Goal: Task Accomplishment & Management: Manage account settings

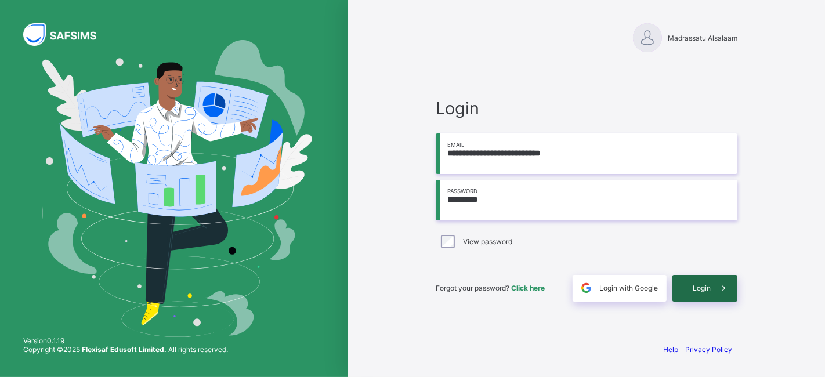
click at [695, 276] on div "Login" at bounding box center [705, 288] width 65 height 27
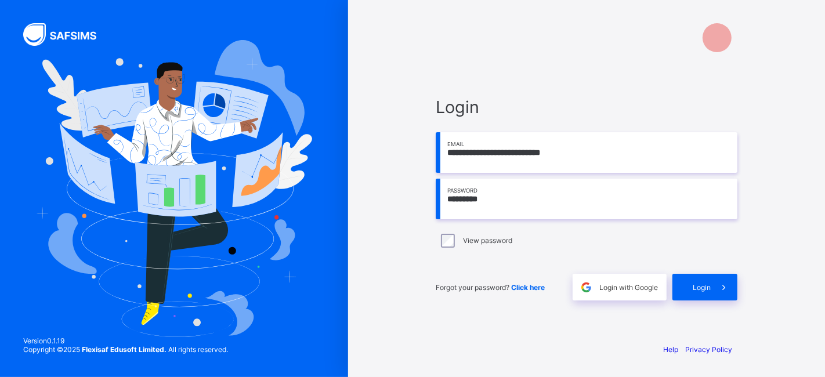
click at [525, 200] on input "*********" at bounding box center [587, 199] width 302 height 41
type input "**********"
click at [688, 277] on div "Login" at bounding box center [705, 287] width 65 height 27
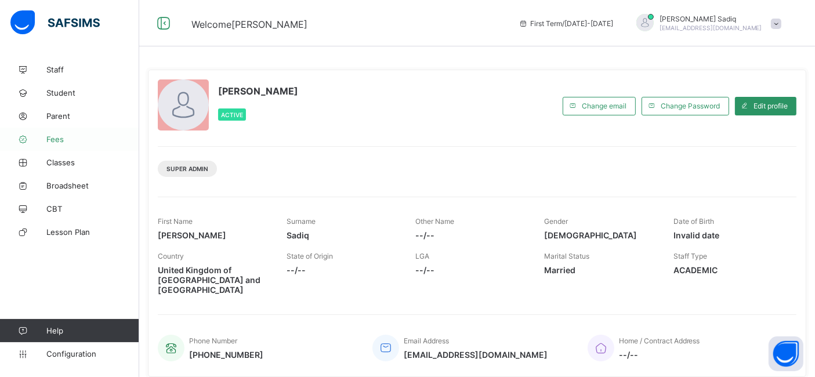
click at [55, 136] on span "Fees" at bounding box center [92, 139] width 93 height 9
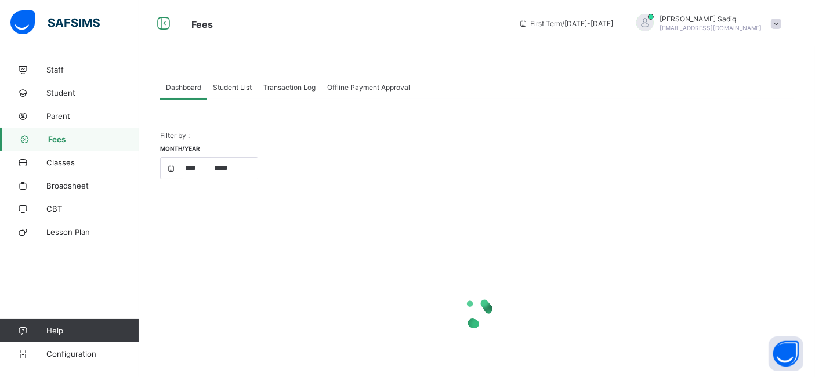
select select "****"
select select "*"
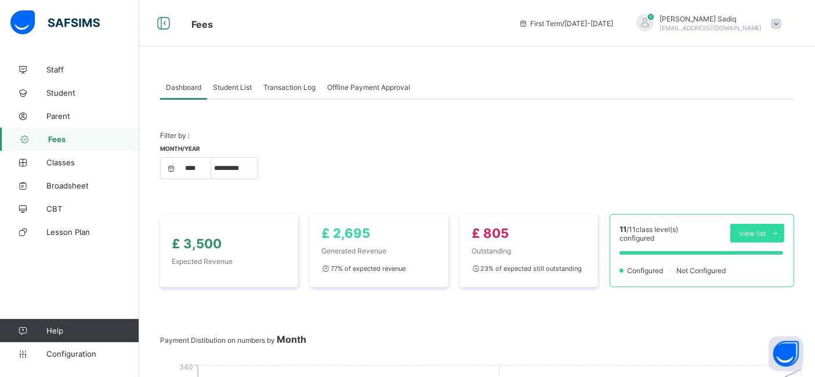
click at [237, 86] on span "Student List" at bounding box center [232, 87] width 39 height 9
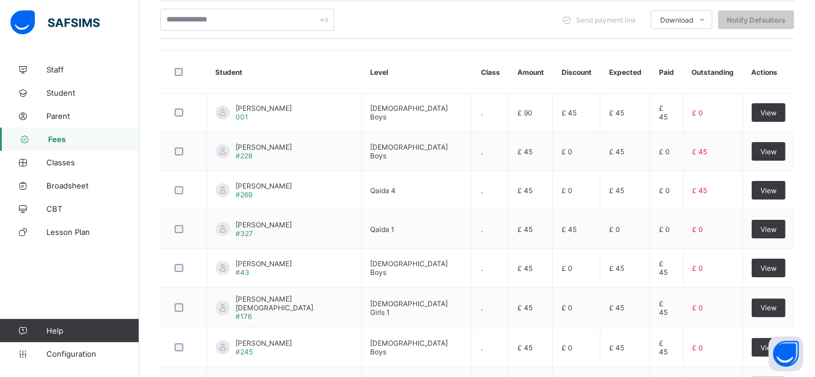
scroll to position [269, 0]
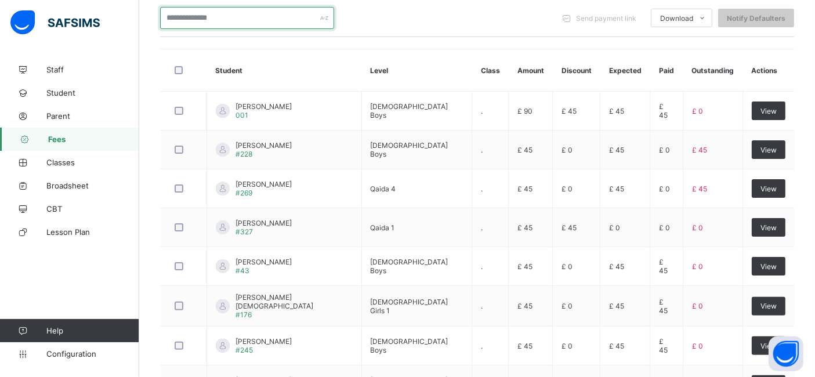
click at [239, 13] on input "text" at bounding box center [247, 18] width 174 height 22
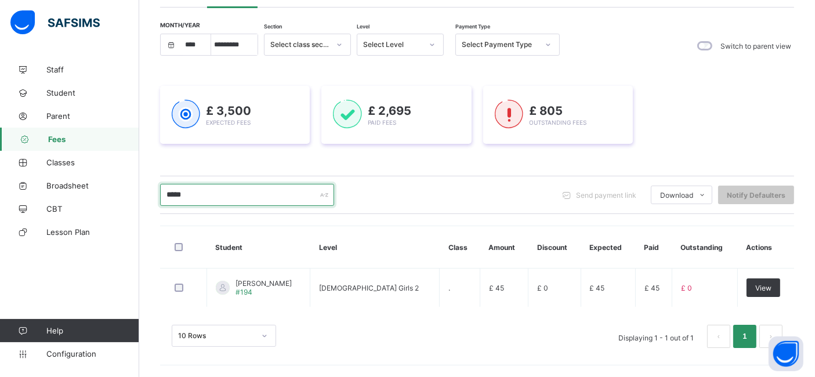
scroll to position [90, 0]
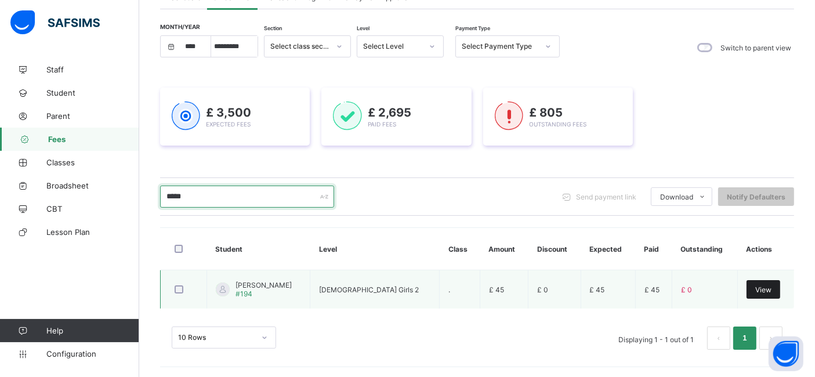
type input "*****"
click at [767, 290] on span "View" at bounding box center [764, 290] width 16 height 9
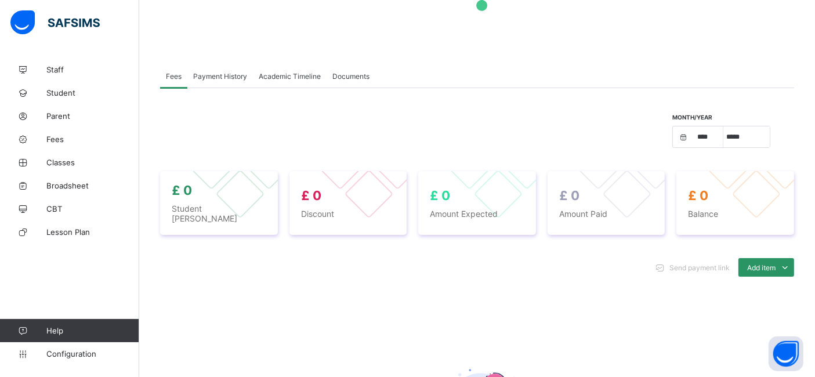
scroll to position [107, 0]
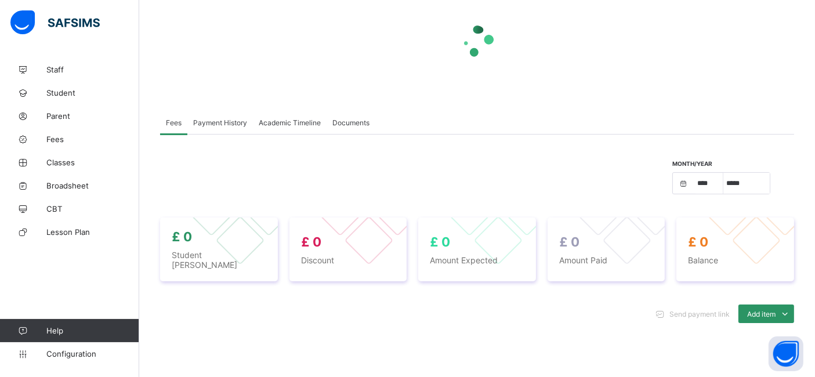
click at [221, 118] on span "Payment History" at bounding box center [220, 122] width 54 height 9
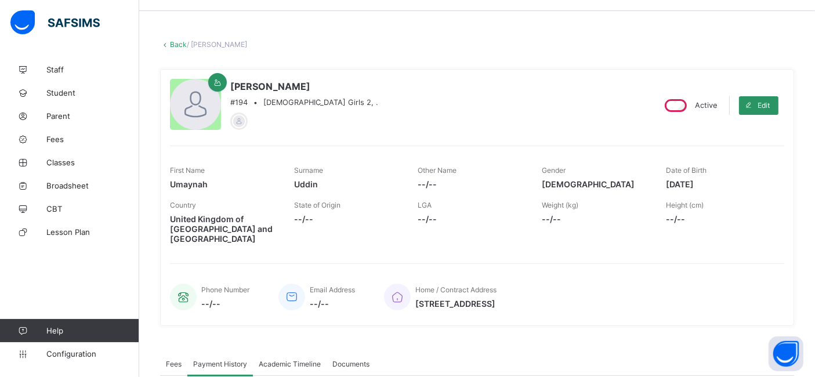
select select "****"
select select "*"
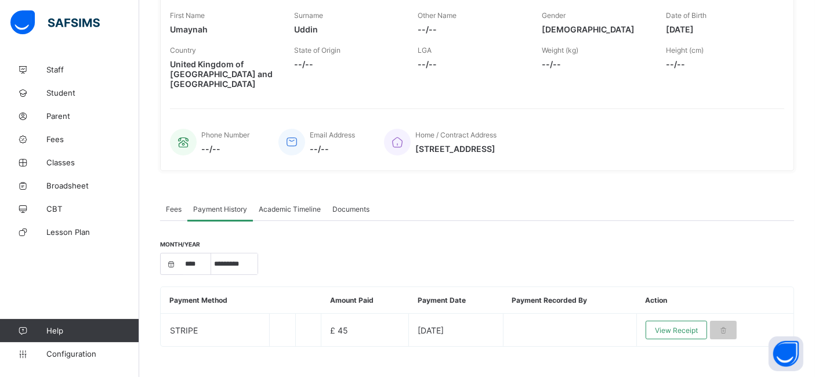
scroll to position [205, 0]
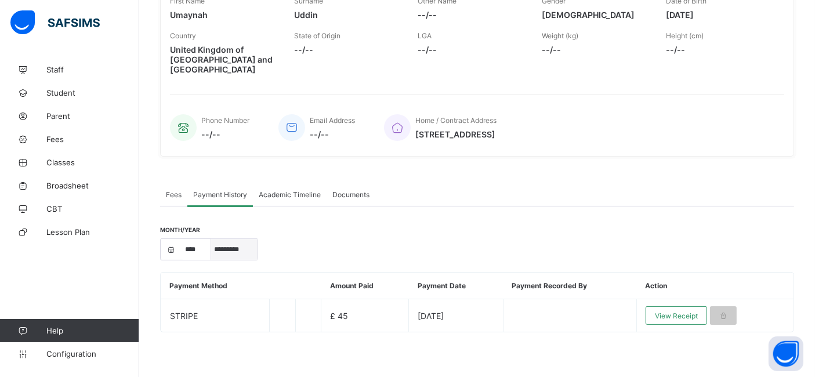
click at [224, 244] on select "***** ********* ******* ******** ********" at bounding box center [234, 249] width 46 height 21
click at [319, 239] on div "Month/Year **** **** **** ***** ********* ******* ******** ********" at bounding box center [477, 250] width 634 height 22
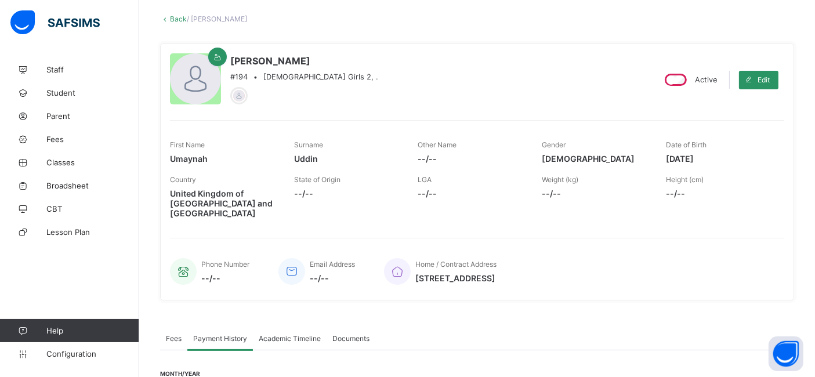
scroll to position [0, 0]
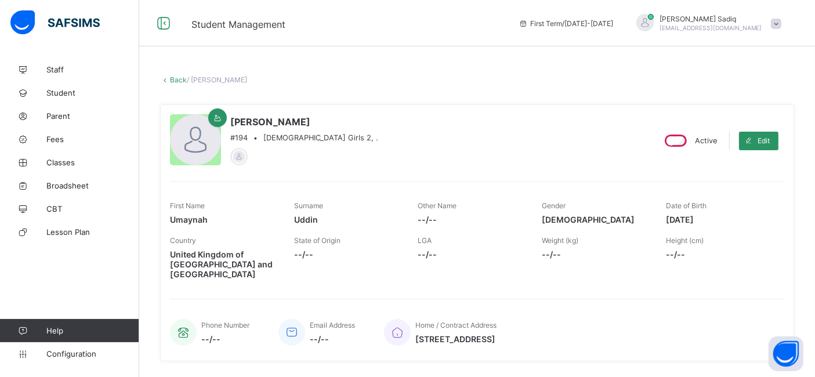
click at [170, 79] on link "Back" at bounding box center [178, 79] width 17 height 9
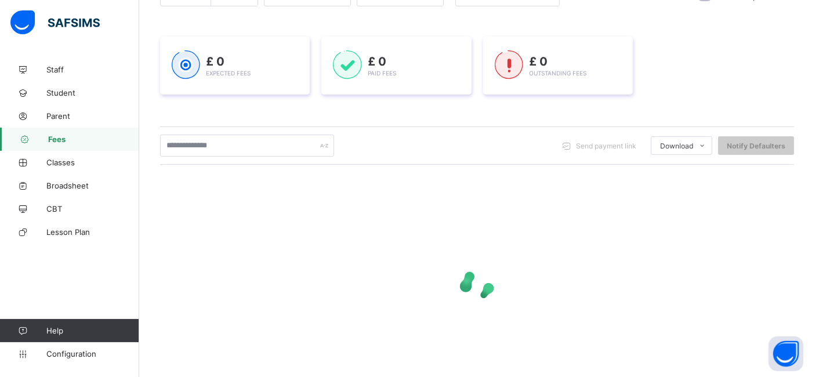
scroll to position [176, 0]
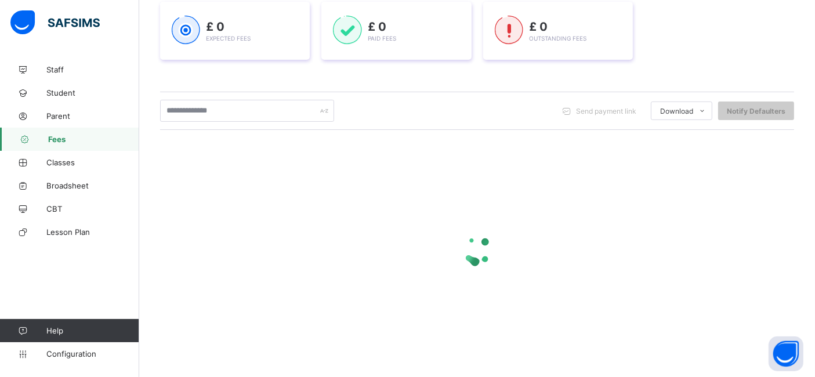
select select "****"
select select "*"
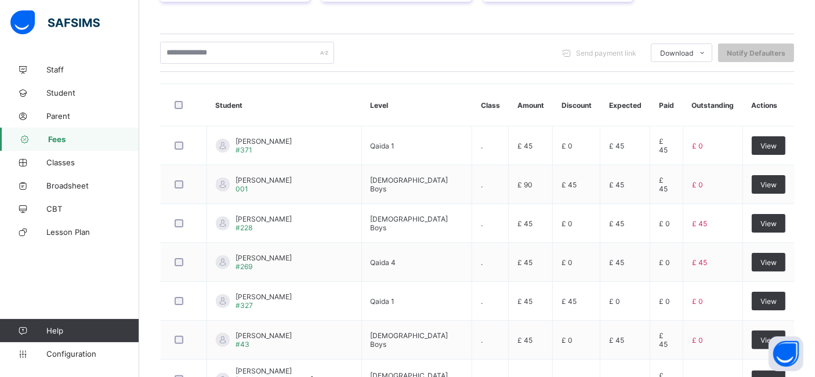
scroll to position [232, 0]
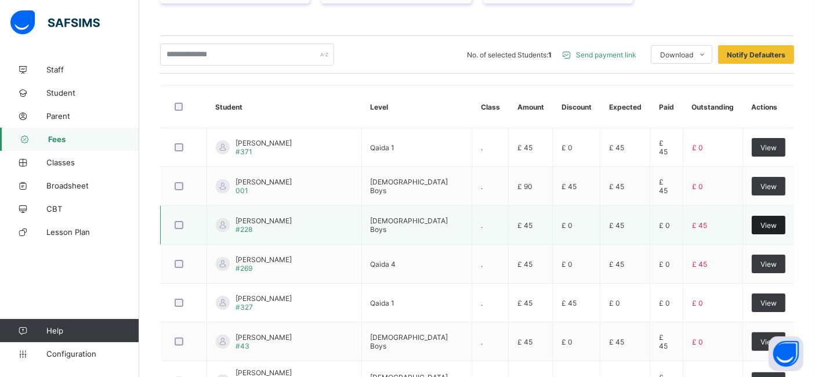
click at [762, 219] on div "View" at bounding box center [769, 225] width 34 height 19
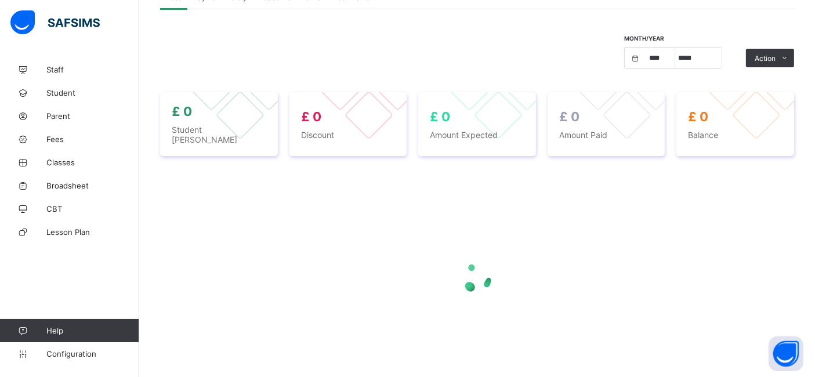
select select "****"
select select "*"
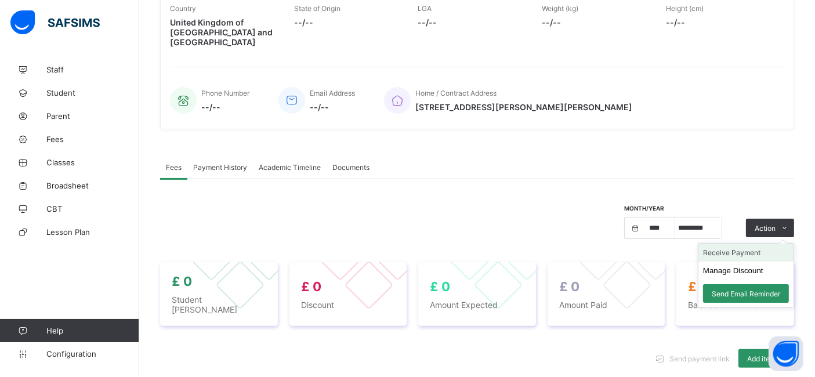
click at [727, 252] on li "Receive Payment" at bounding box center [746, 253] width 95 height 18
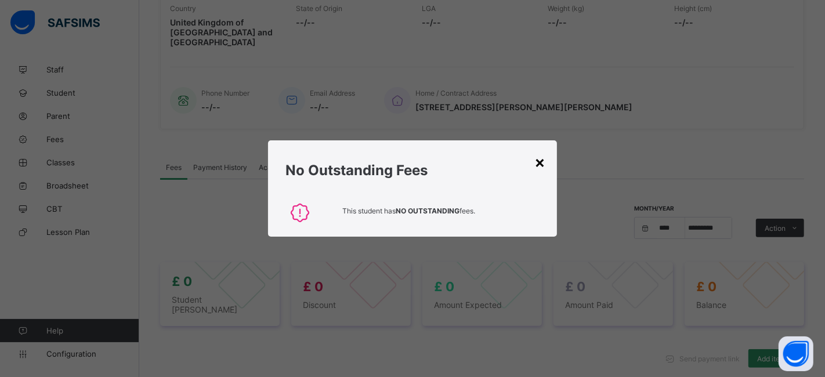
click at [542, 162] on div "×" at bounding box center [539, 162] width 11 height 20
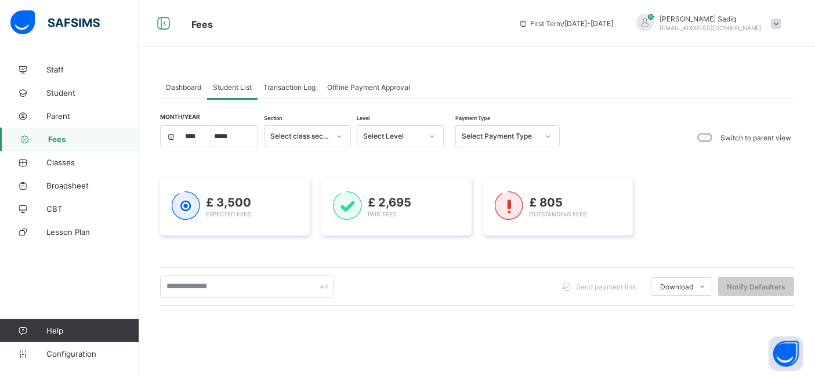
select select "****"
select select "*"
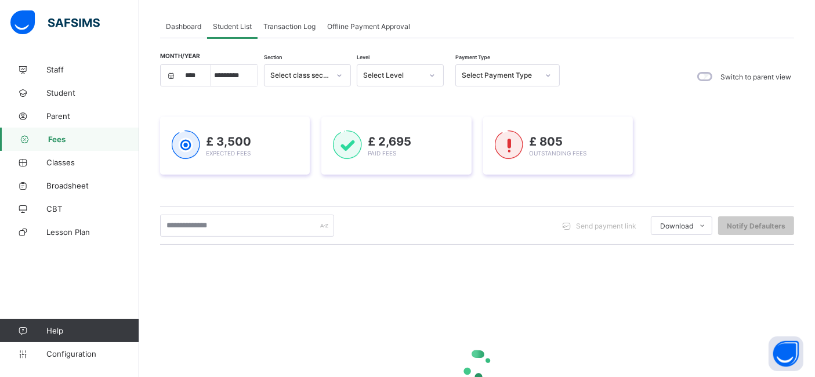
scroll to position [26, 0]
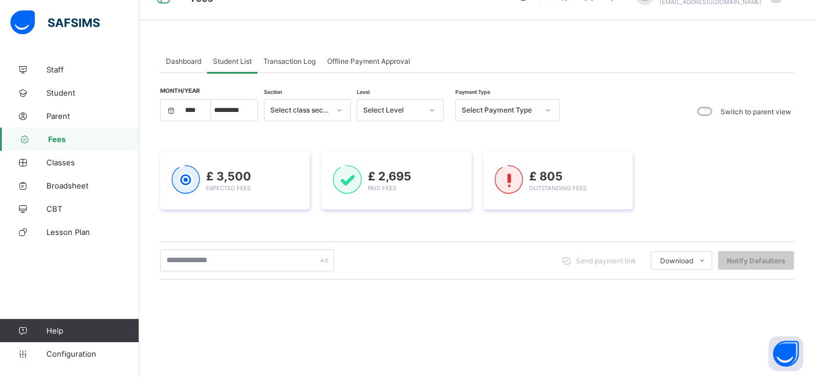
click at [475, 42] on div "Dashboard Student List Transaction Log Offline Payment Approval Student List Mo…" at bounding box center [477, 280] width 676 height 496
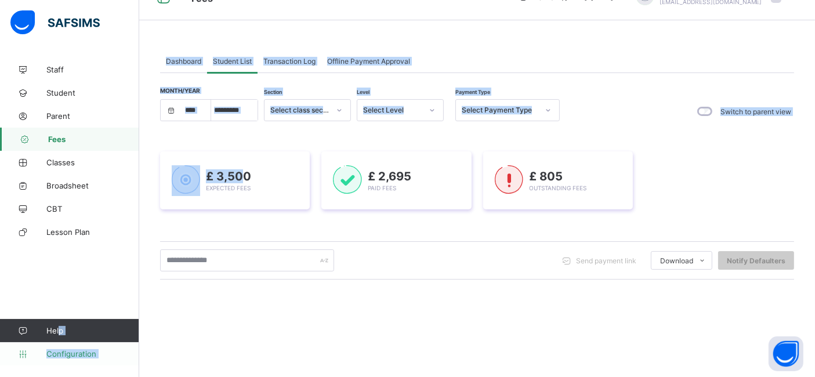
drag, startPoint x: 240, startPoint y: 131, endPoint x: 80, endPoint y: 349, distance: 270.2
click at [80, 349] on div "Fees First Term / 2025-2026 Abubakar Sadiq abubakar.sadiq@flexisaf.com Staff St…" at bounding box center [407, 251] width 815 height 554
click at [80, 349] on link "Configuration" at bounding box center [69, 353] width 139 height 23
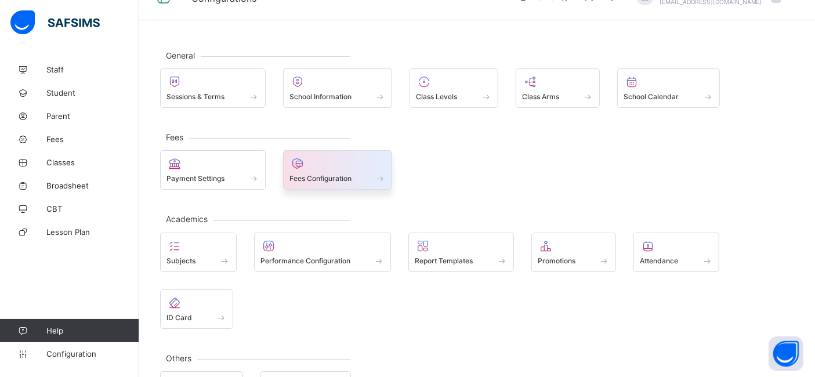
click at [294, 165] on icon at bounding box center [298, 164] width 16 height 14
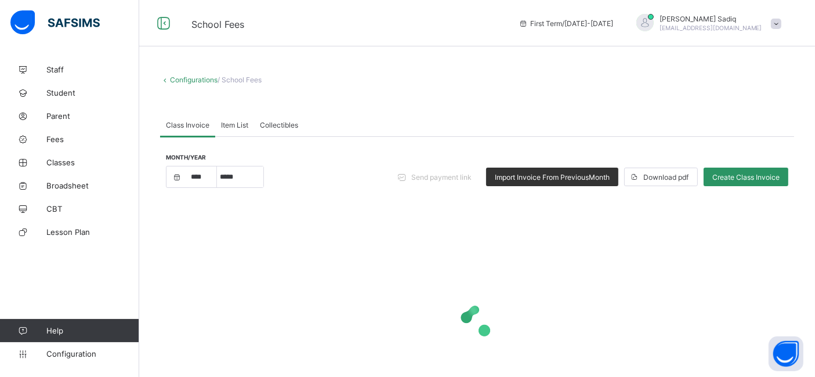
select select "****"
select select "*"
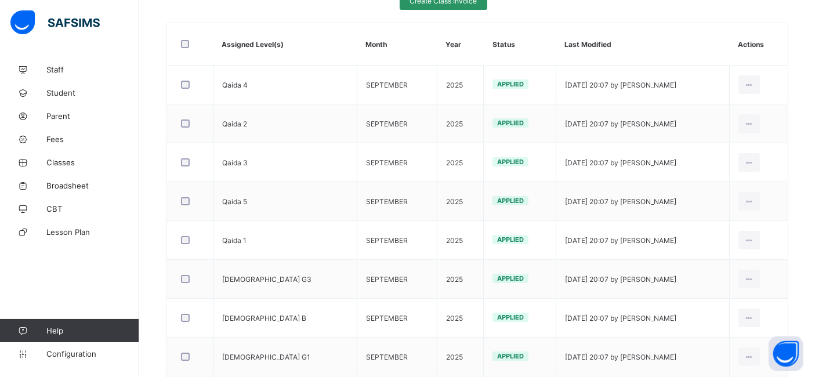
scroll to position [190, 0]
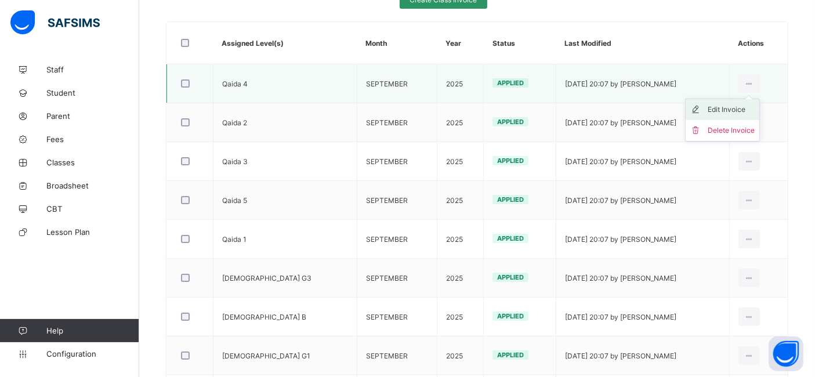
click at [729, 109] on div "Edit Invoice" at bounding box center [731, 110] width 47 height 12
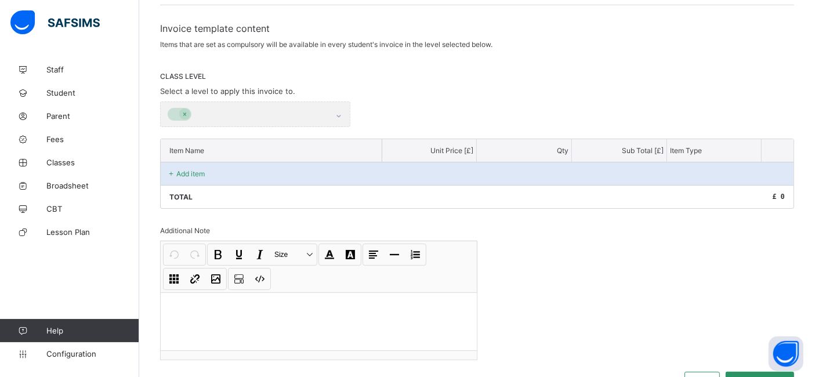
select select "****"
select select "*"
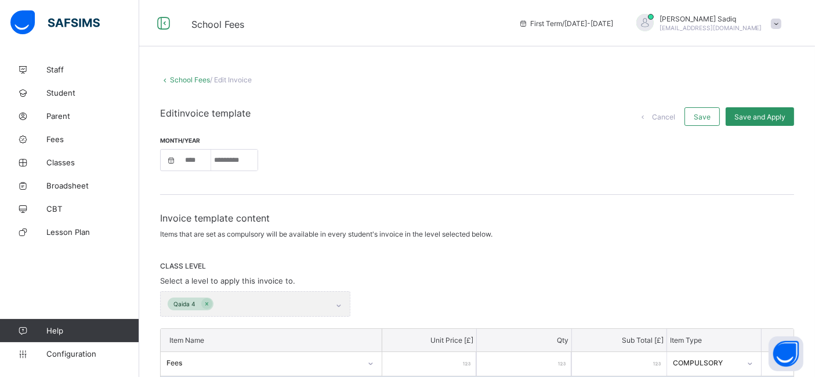
click at [183, 78] on link "School Fees" at bounding box center [190, 79] width 40 height 9
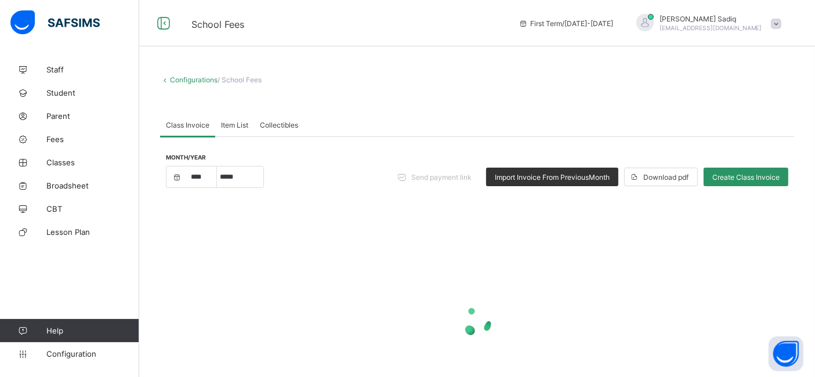
select select "****"
select select "*"
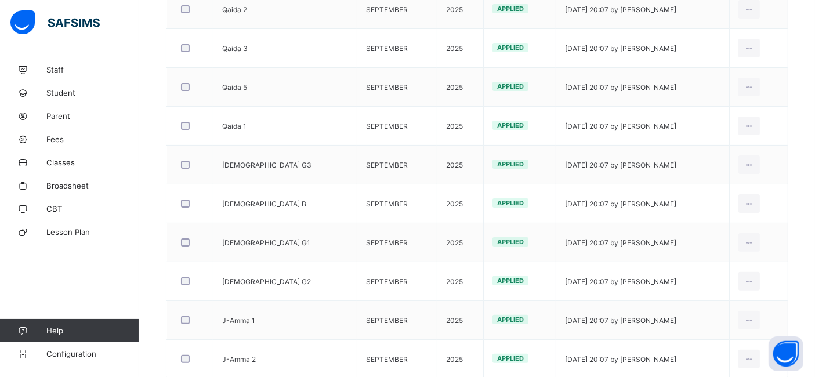
scroll to position [301, 0]
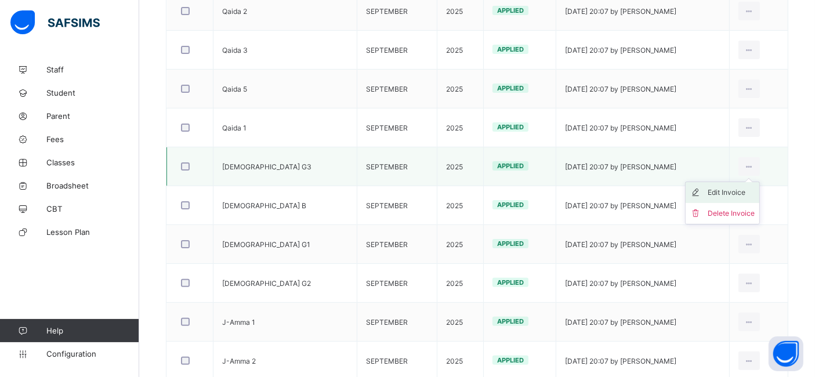
click at [720, 193] on div "Edit Invoice" at bounding box center [731, 193] width 47 height 12
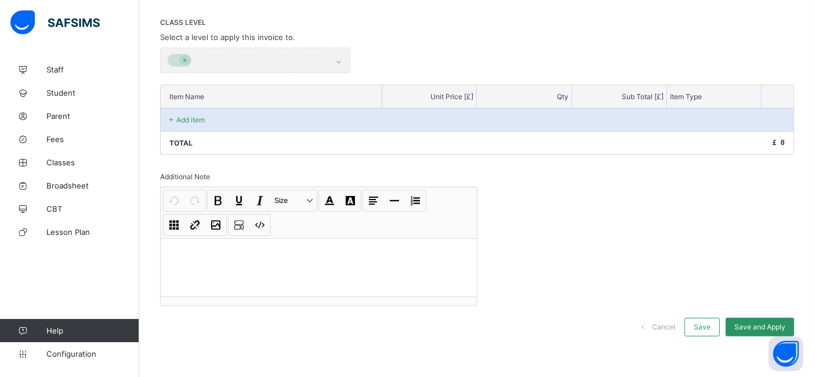
scroll to position [240, 0]
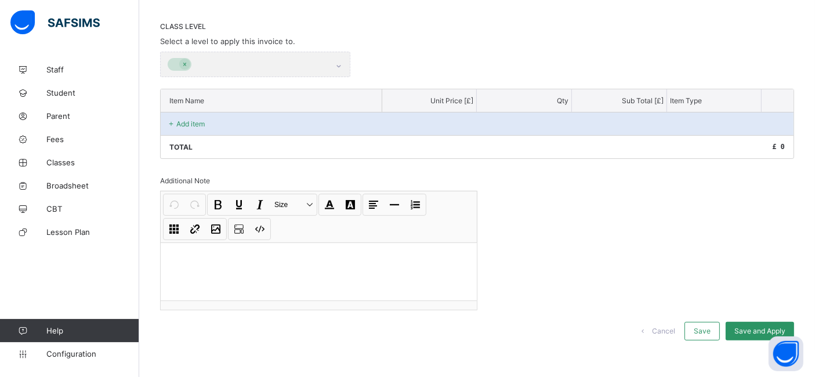
select select "****"
select select "*"
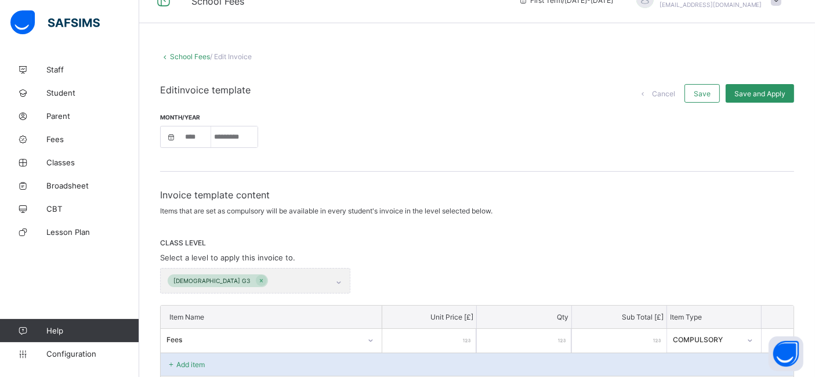
scroll to position [0, 0]
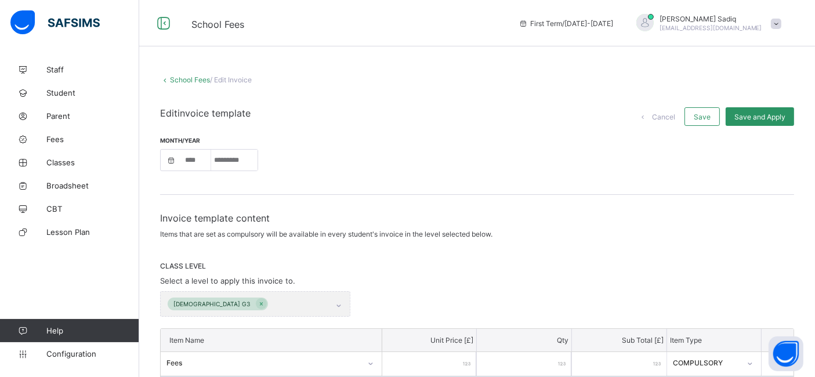
click at [186, 80] on link "School Fees" at bounding box center [190, 79] width 40 height 9
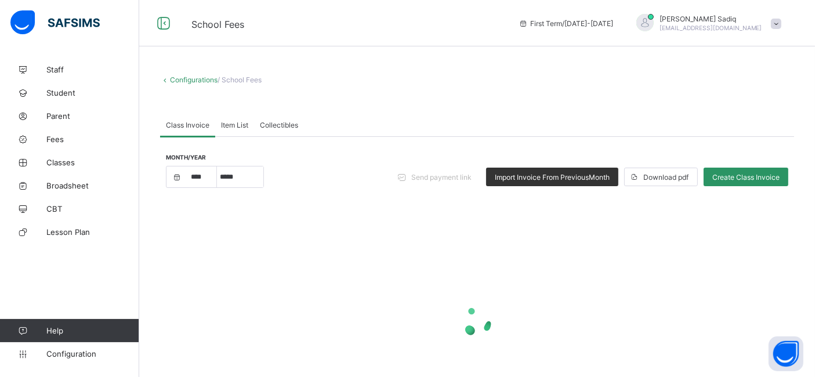
select select "****"
select select "*"
click at [186, 80] on link "Configurations" at bounding box center [194, 79] width 48 height 9
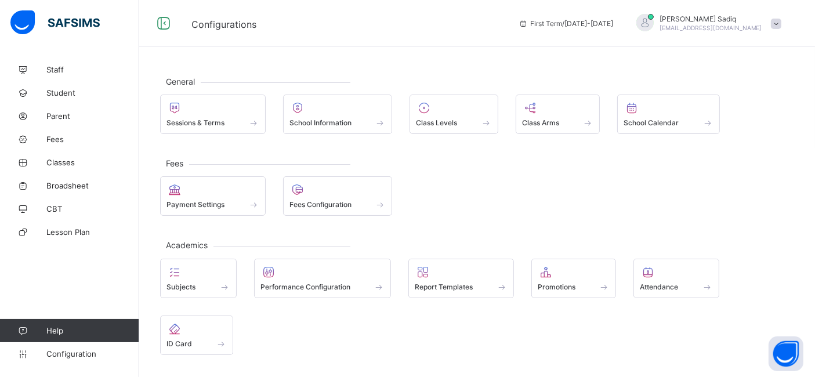
click at [484, 183] on div "Payment Settings Fees Configuration" at bounding box center [477, 195] width 634 height 39
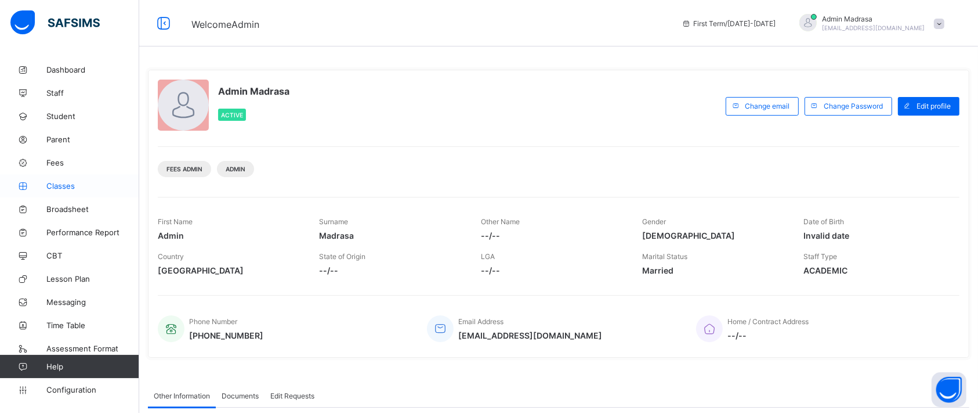
click at [52, 190] on link "Classes" at bounding box center [69, 185] width 139 height 23
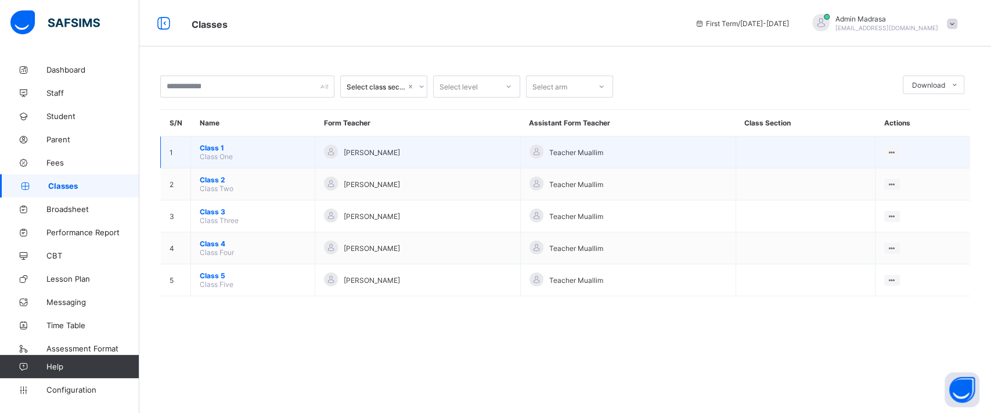
click at [208, 143] on span "Class 1" at bounding box center [253, 147] width 106 height 9
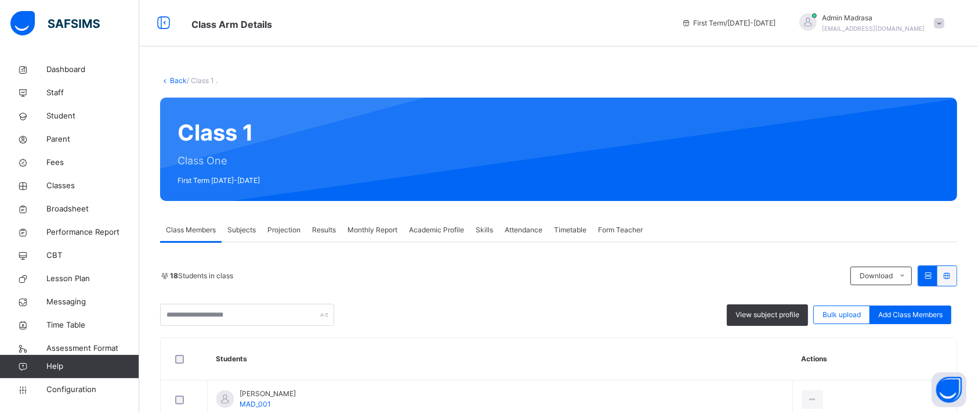
click at [287, 226] on span "Projection" at bounding box center [284, 230] width 33 height 10
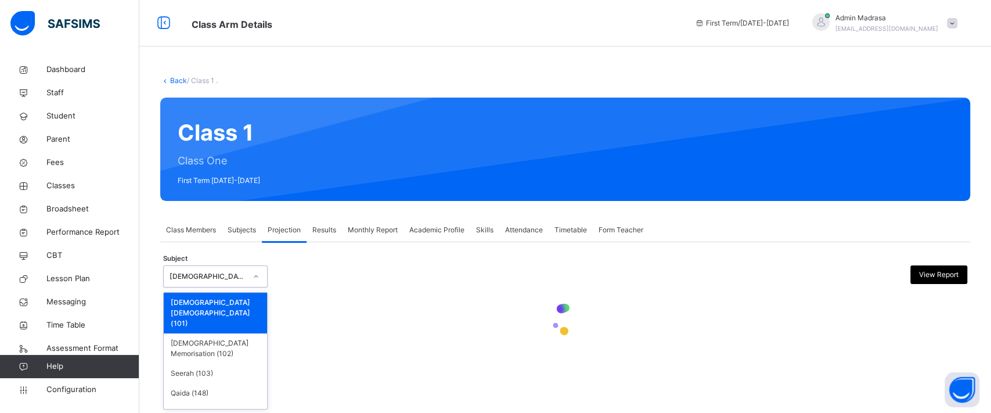
click at [232, 277] on div "Nazrah Quran" at bounding box center [207, 276] width 77 height 10
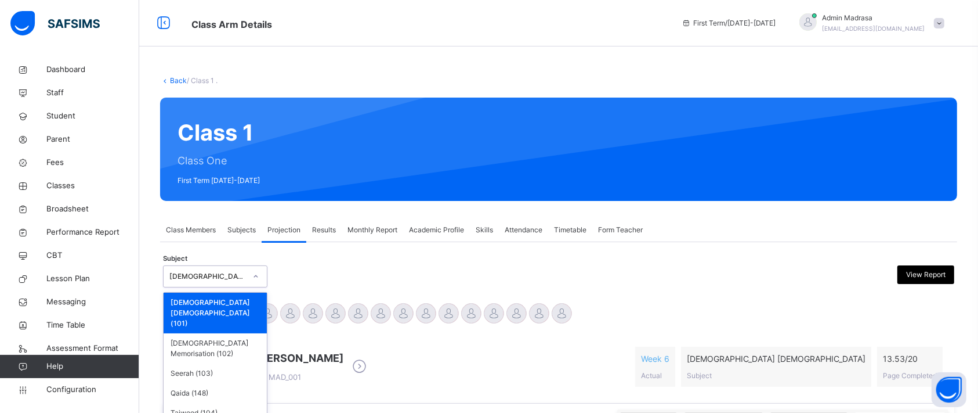
drag, startPoint x: 202, startPoint y: 334, endPoint x: 176, endPoint y: 268, distance: 71.5
click at [176, 268] on div "Subject option Nazrah Quran (101) focused, 1 of 7. 7 results available. Use Up …" at bounding box center [559, 276] width 792 height 34
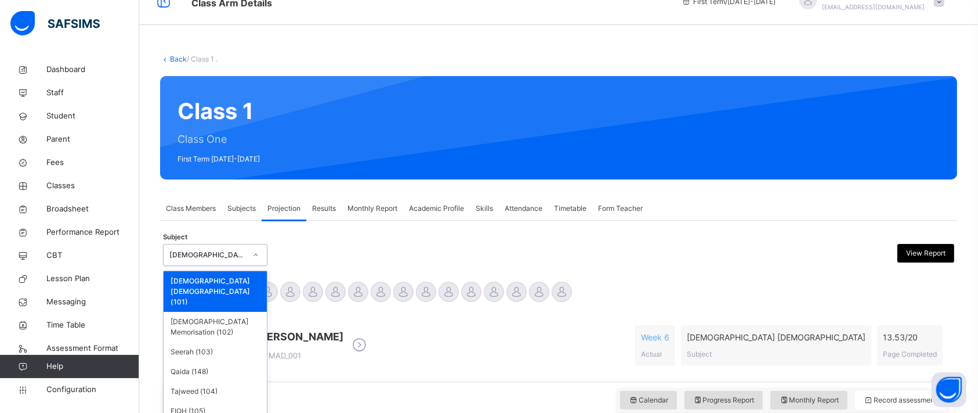
scroll to position [23, 0]
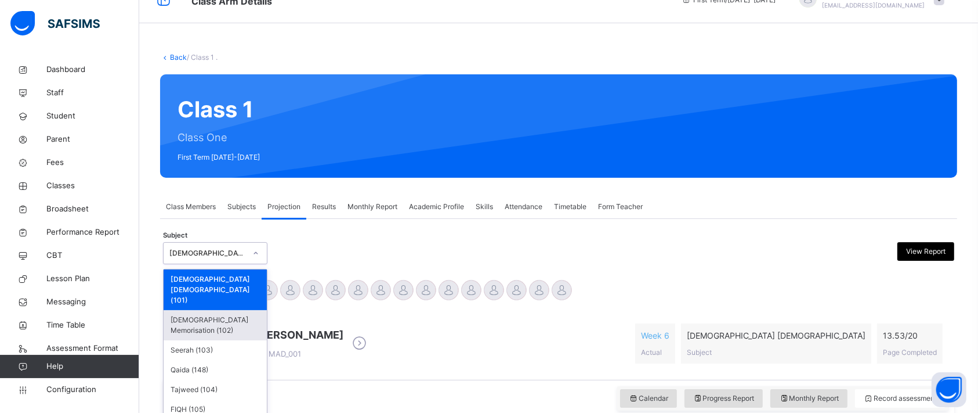
click at [190, 310] on div "Quran Memorisation (102)" at bounding box center [215, 325] width 103 height 30
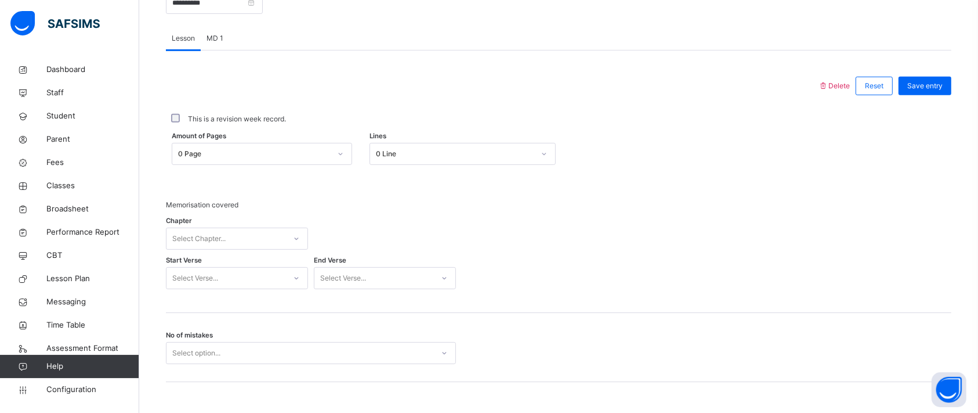
scroll to position [479, 0]
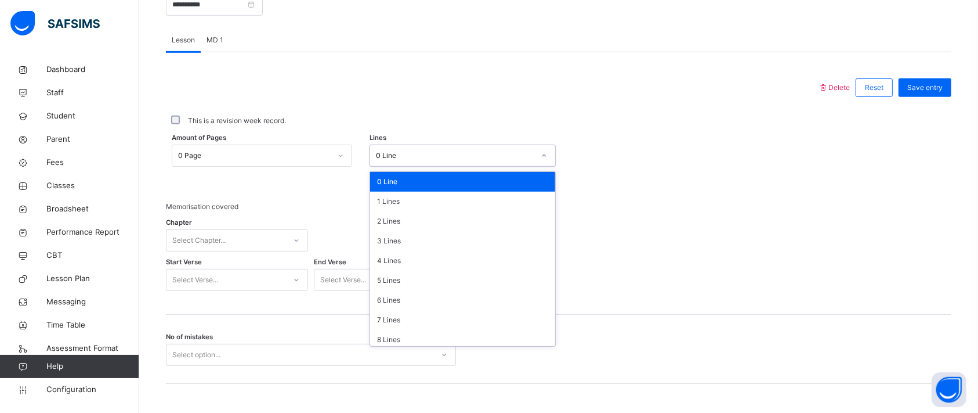
click at [403, 157] on div "0 Line" at bounding box center [455, 155] width 158 height 10
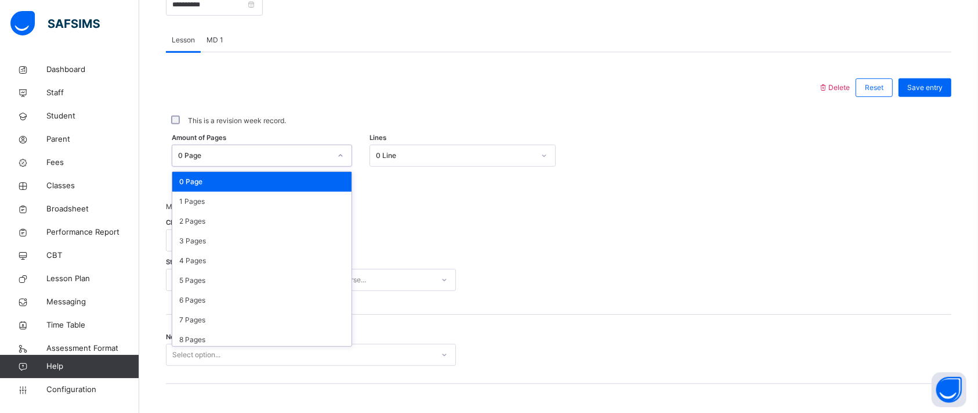
click at [284, 156] on div "0 Page" at bounding box center [254, 155] width 153 height 10
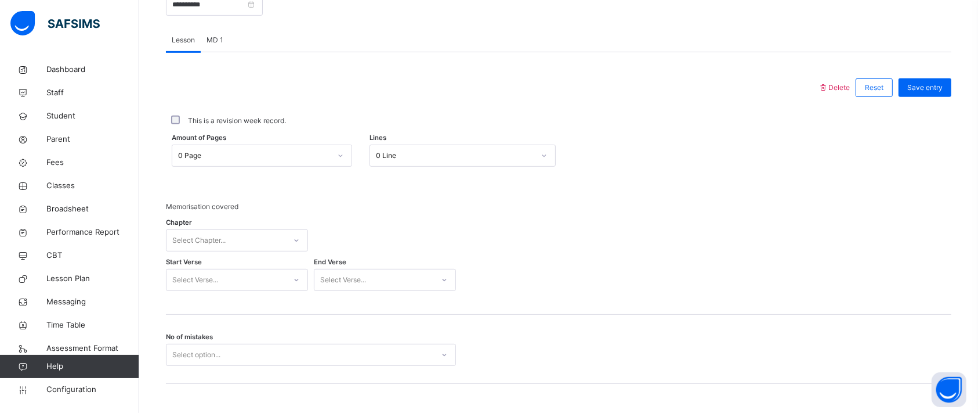
click at [411, 203] on span "Memorisation covered" at bounding box center [311, 206] width 290 height 10
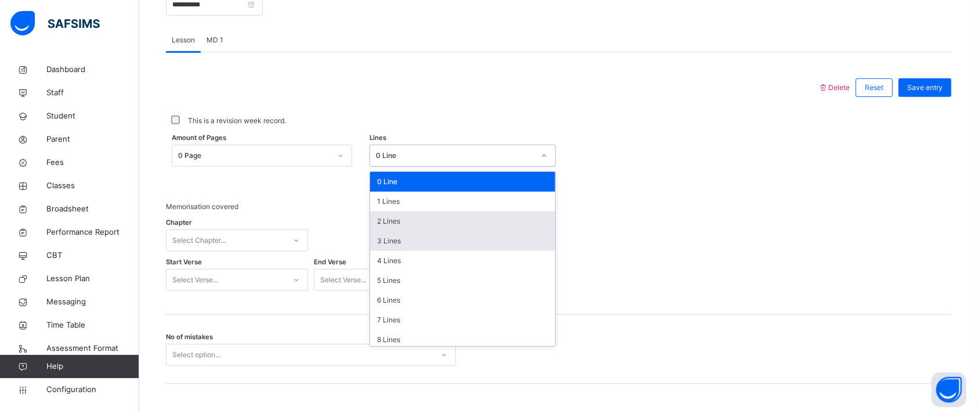
drag, startPoint x: 434, startPoint y: 151, endPoint x: 401, endPoint y: 237, distance: 92.0
click at [401, 167] on div "option 2 Lines focused, 3 of 16. 16 results available. Use Up and Down to choos…" at bounding box center [463, 155] width 186 height 22
click at [401, 237] on div "3 Lines" at bounding box center [462, 241] width 185 height 20
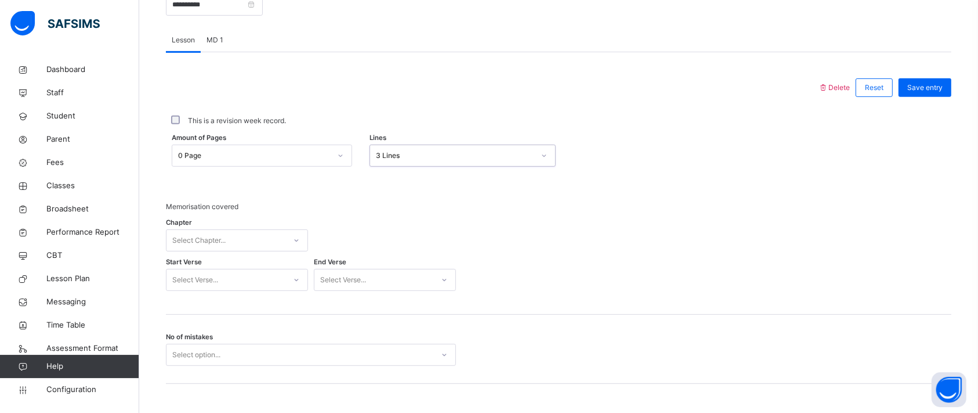
click at [208, 236] on div "Chapter Select Chapter..." at bounding box center [237, 240] width 142 height 34
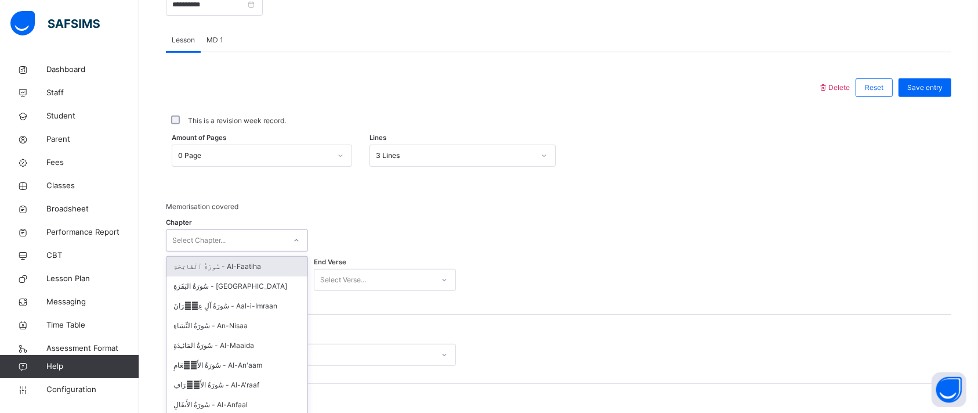
scroll to position [501, 0]
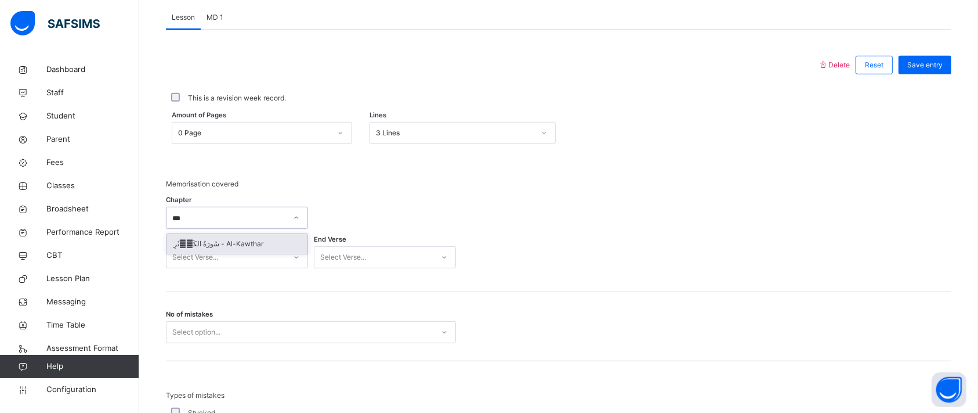
type input "****"
click at [221, 241] on div "سُورَةُ الكَوۡثَرِ - Al-Kawthar" at bounding box center [237, 244] width 141 height 20
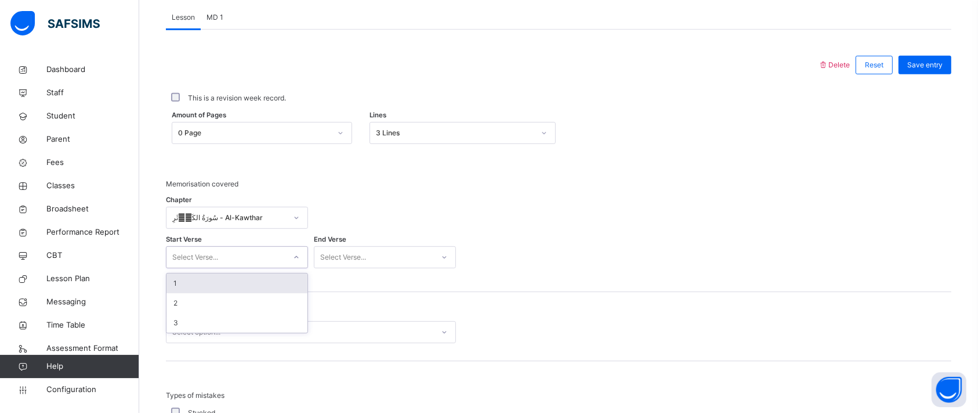
click at [251, 257] on div "Select Verse..." at bounding box center [226, 257] width 119 height 18
click at [216, 281] on div "1" at bounding box center [237, 283] width 141 height 20
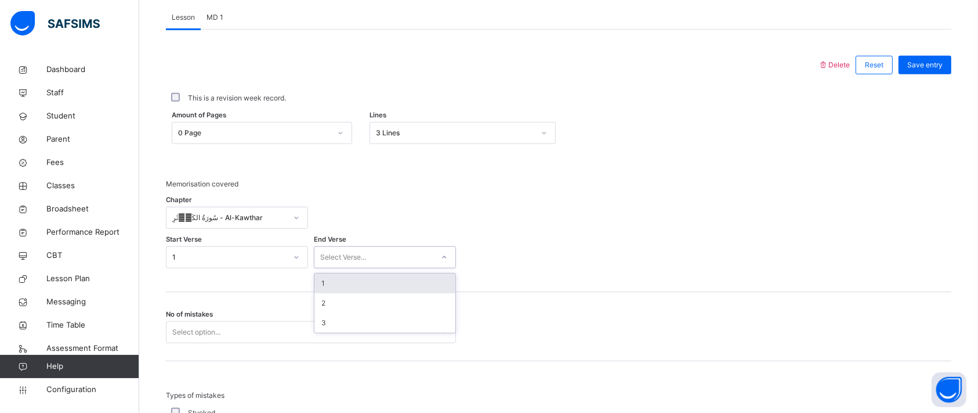
click at [355, 258] on div "Select Verse..." at bounding box center [343, 257] width 46 height 22
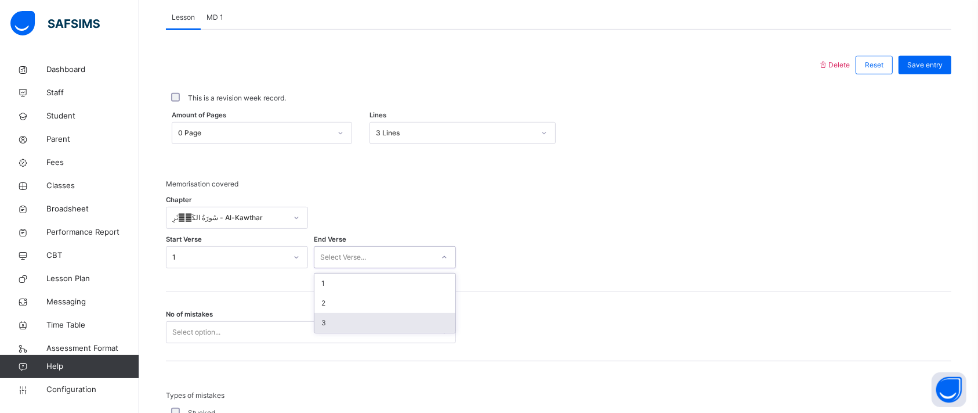
click at [339, 318] on div "3" at bounding box center [385, 323] width 141 height 20
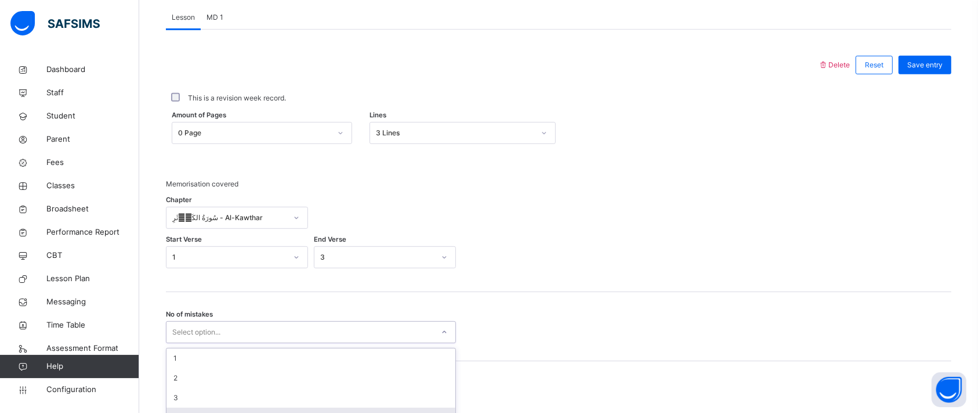
click at [282, 328] on div "option 4 focused, 4 of 10. 10 results available. Use Up and Down to choose opti…" at bounding box center [311, 332] width 290 height 22
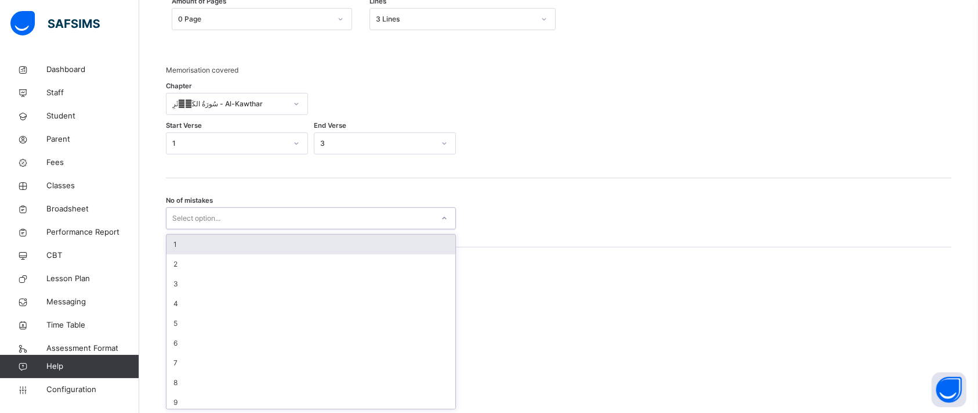
click at [197, 242] on div "1" at bounding box center [311, 244] width 289 height 20
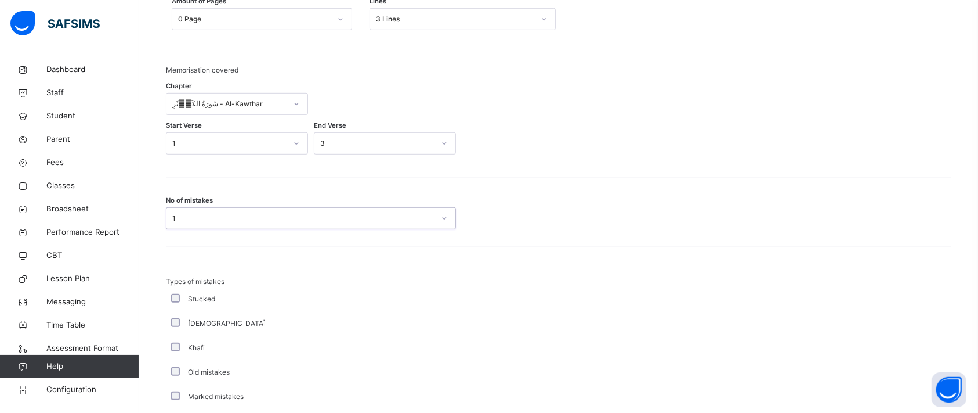
scroll to position [779, 0]
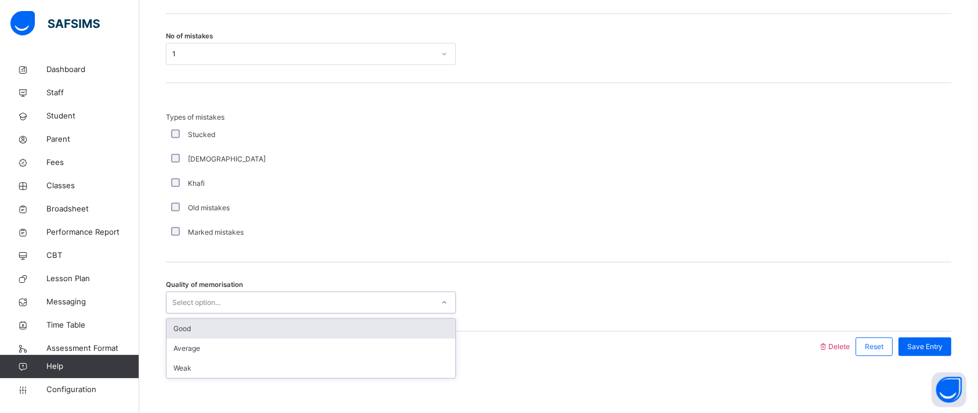
click at [227, 300] on div "Select option..." at bounding box center [300, 303] width 267 height 18
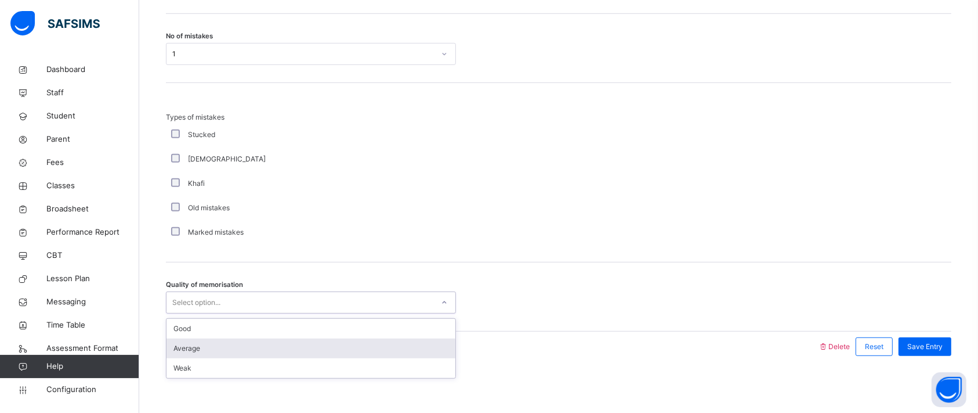
click at [214, 346] on div "Average" at bounding box center [311, 348] width 289 height 20
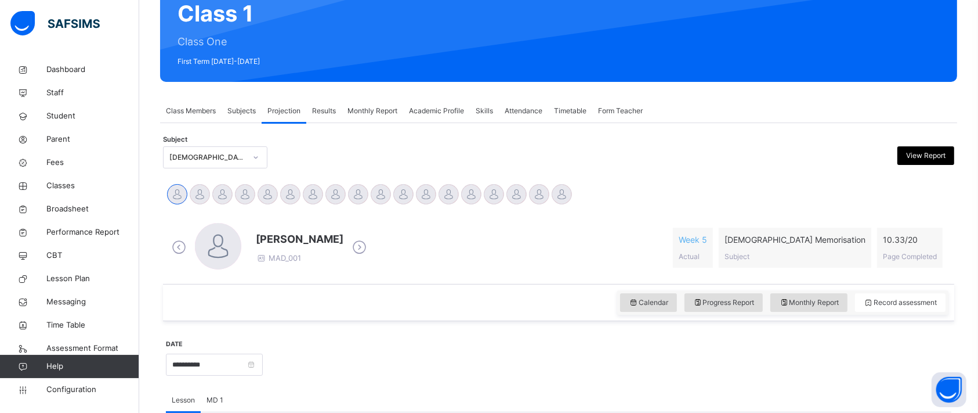
scroll to position [106, 0]
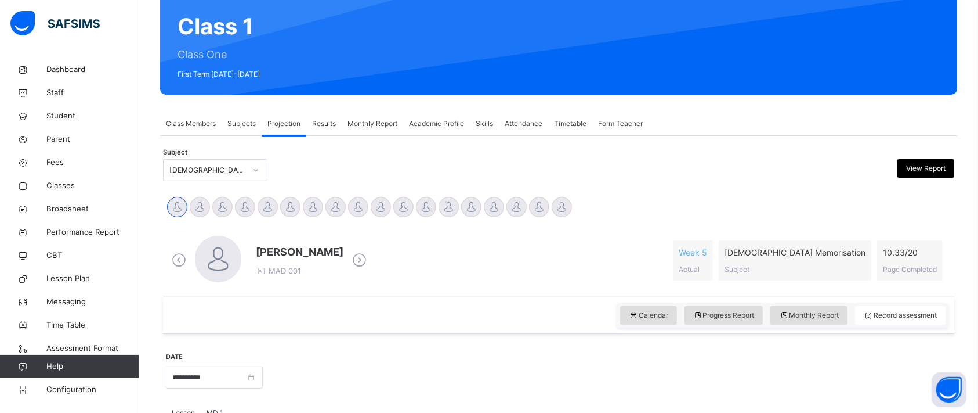
click at [515, 122] on span "Attendance" at bounding box center [524, 123] width 38 height 10
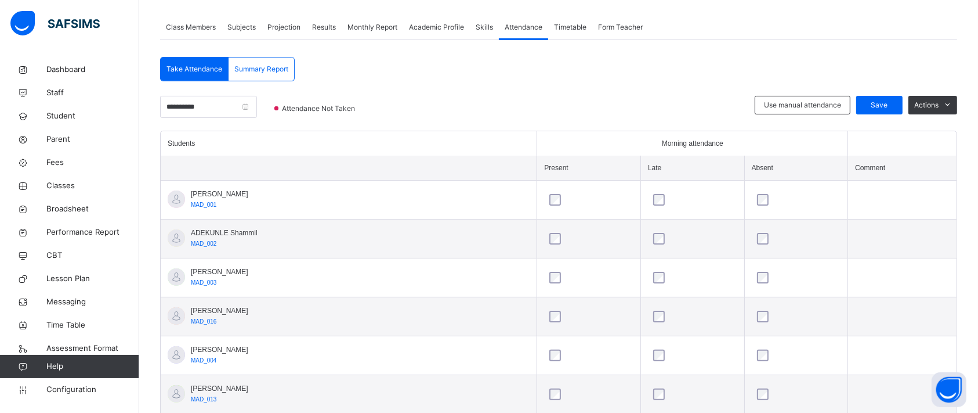
scroll to position [195, 0]
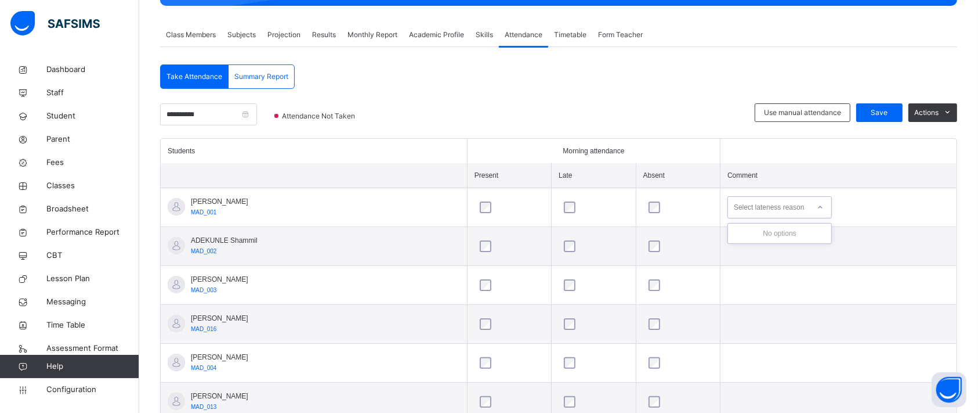
click at [758, 208] on div "Select lateness reason" at bounding box center [769, 207] width 70 height 22
click at [644, 369] on div at bounding box center [679, 363] width 70 height 24
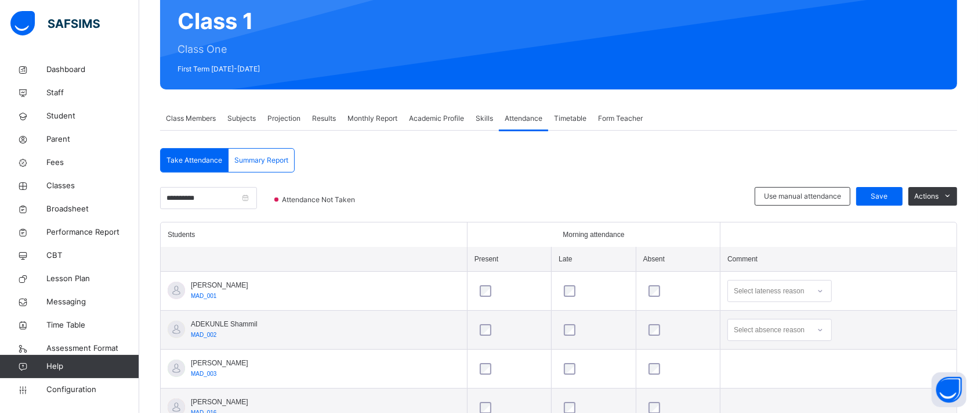
scroll to position [111, 0]
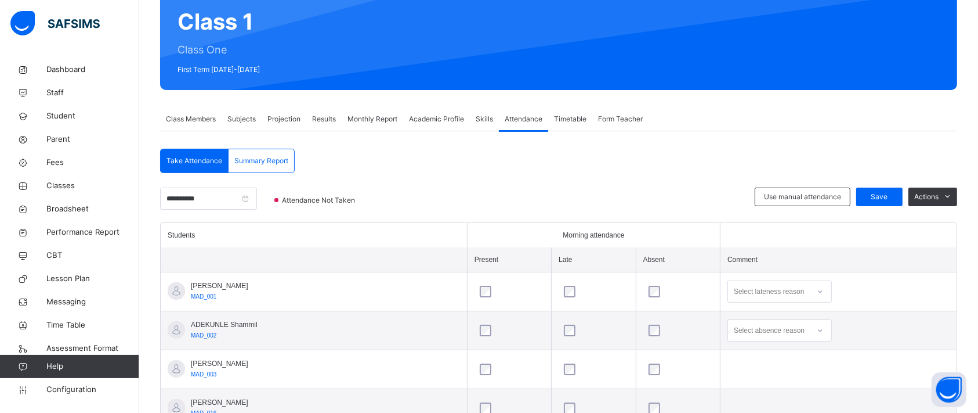
click at [243, 163] on span "Summary Report" at bounding box center [261, 161] width 54 height 10
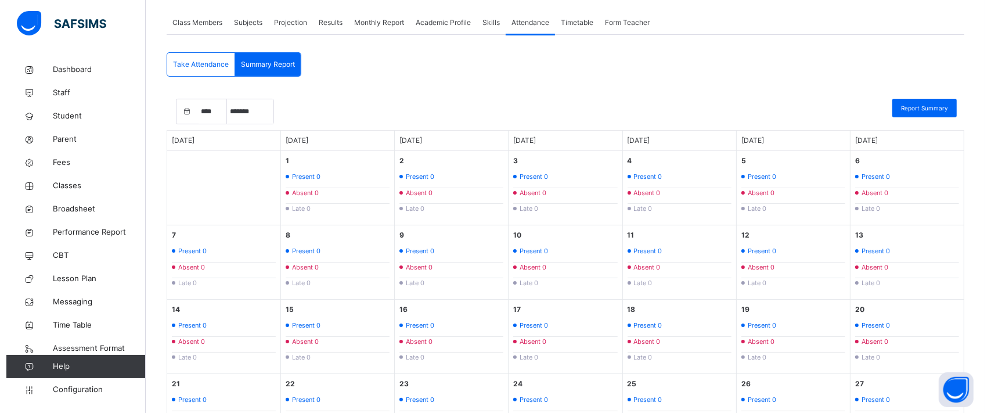
scroll to position [198, 0]
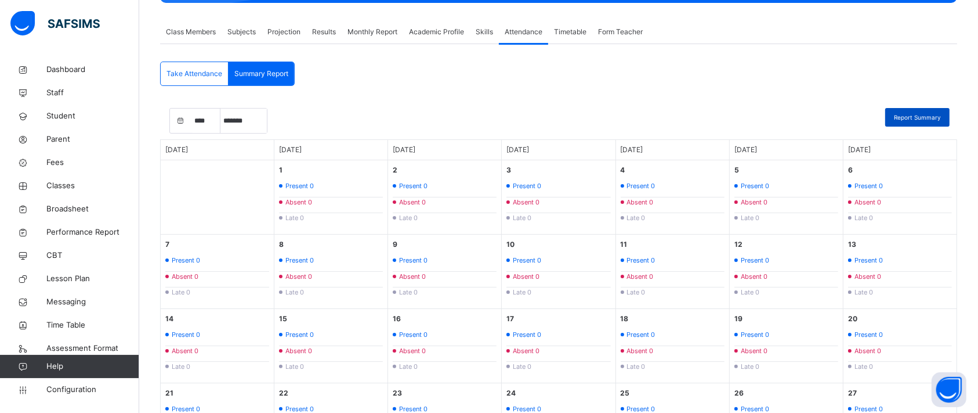
click at [922, 114] on span "Report Summary" at bounding box center [917, 117] width 47 height 9
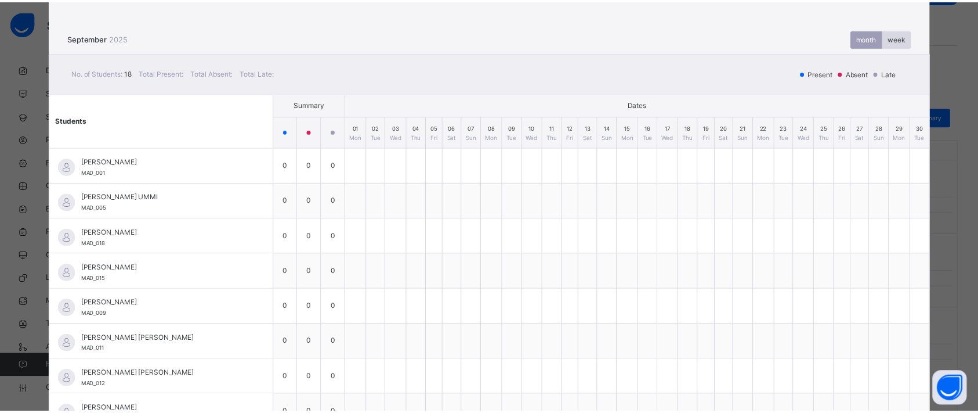
scroll to position [0, 0]
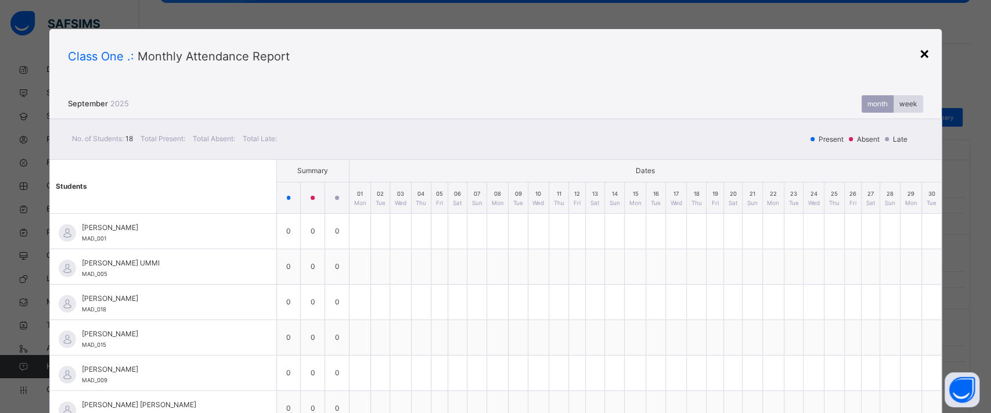
click at [921, 51] on div "×" at bounding box center [924, 53] width 11 height 24
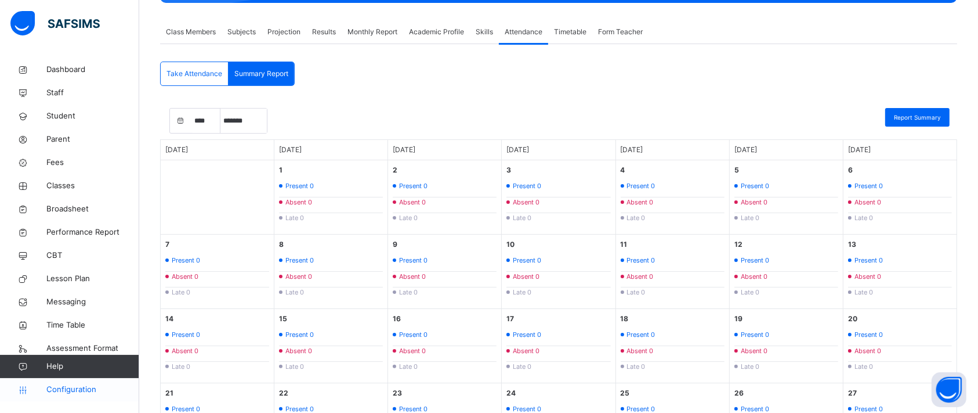
click at [74, 386] on span "Configuration" at bounding box center [92, 390] width 92 height 12
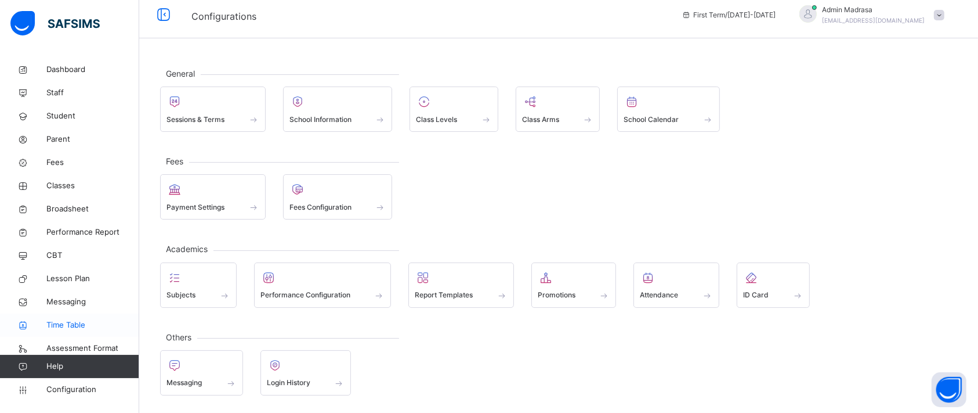
scroll to position [6, 0]
click at [68, 301] on span "Messaging" at bounding box center [92, 302] width 93 height 12
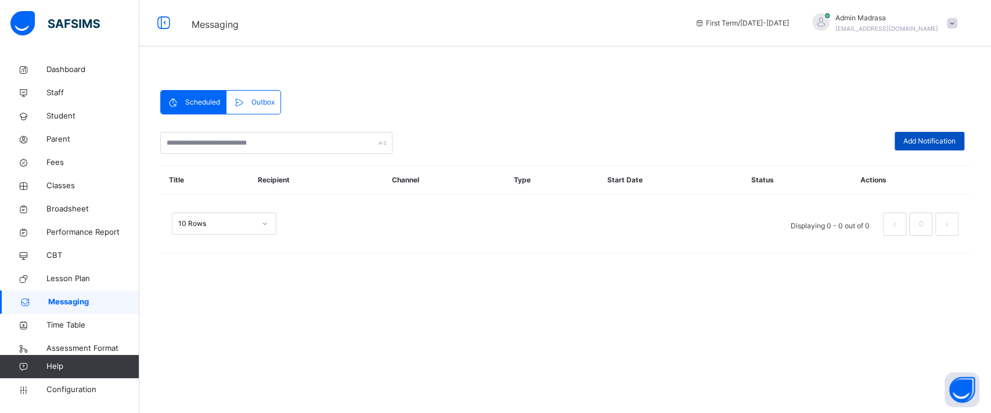
click at [915, 141] on span "Add Notification" at bounding box center [929, 141] width 52 height 10
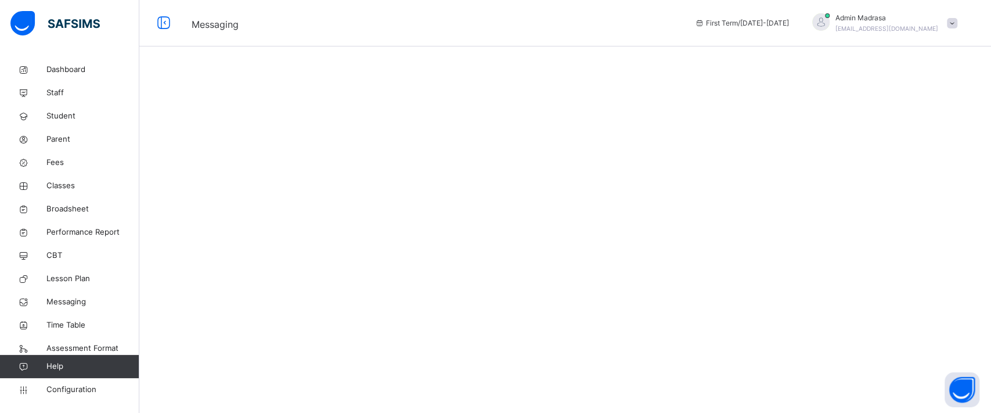
select select "**"
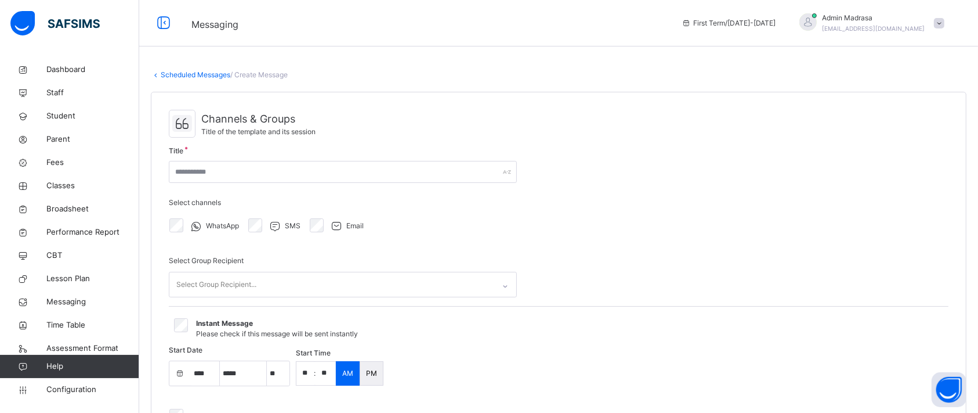
select select "****"
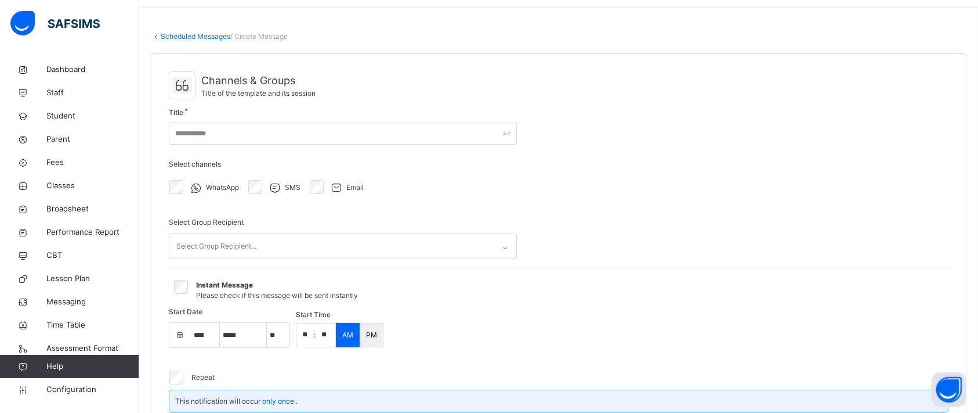
scroll to position [34, 0]
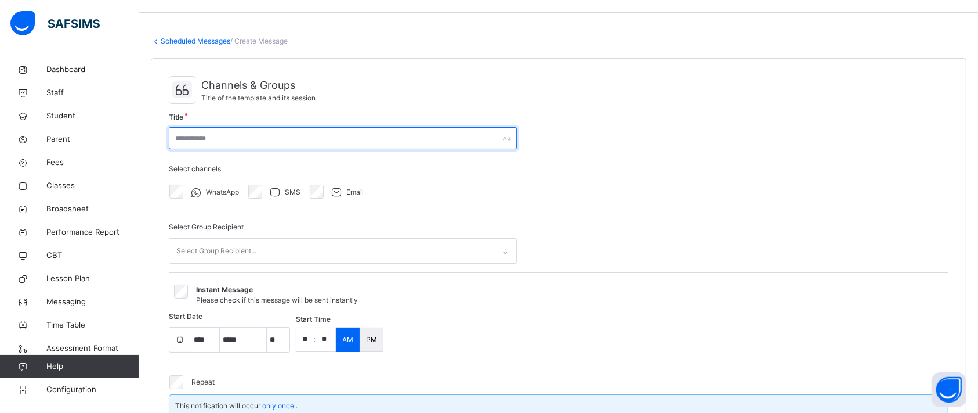
click at [286, 128] on input "text" at bounding box center [343, 138] width 348 height 22
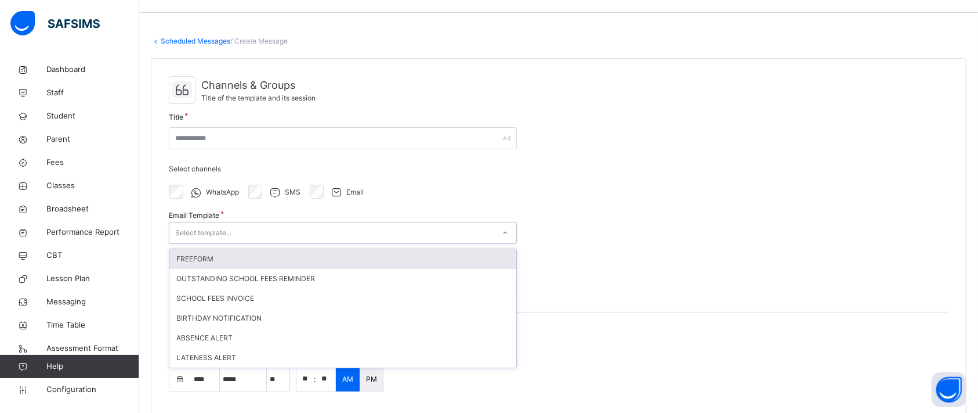
click at [256, 234] on div "Select template..." at bounding box center [331, 233] width 325 height 18
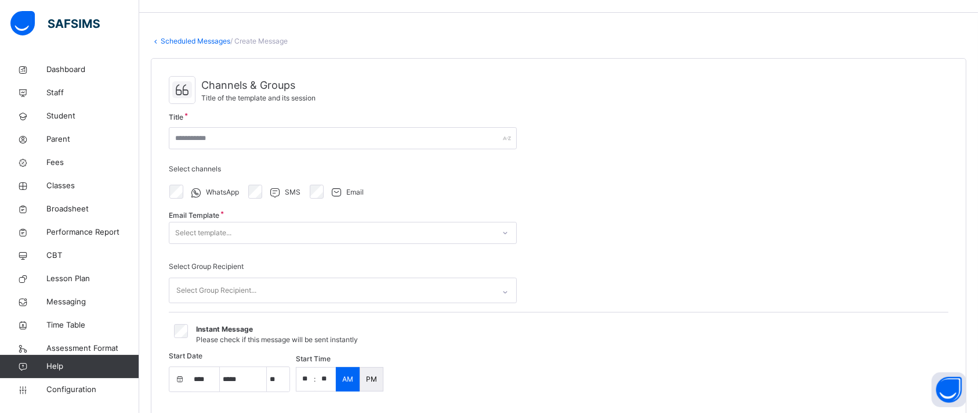
click at [599, 171] on div "Channels & Groups Title of the template and its session Title Select channels W…" at bounding box center [558, 271] width 815 height 425
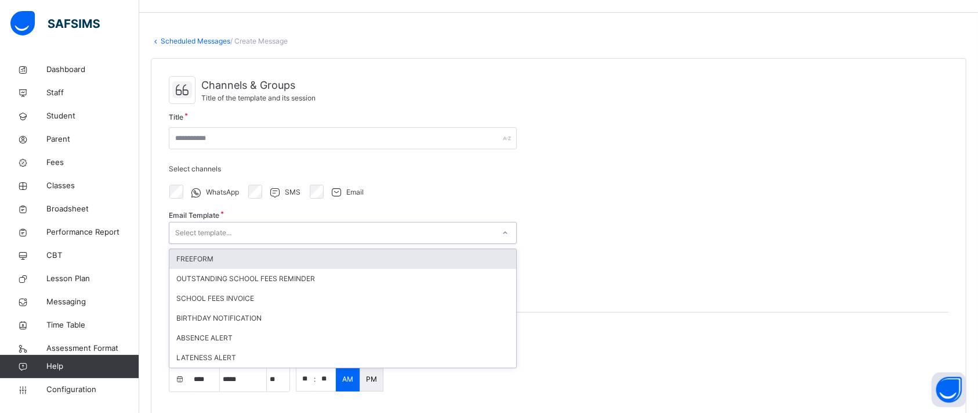
click at [310, 236] on div "Select template..." at bounding box center [331, 233] width 325 height 18
click at [216, 262] on div "FREEFORM" at bounding box center [342, 259] width 347 height 20
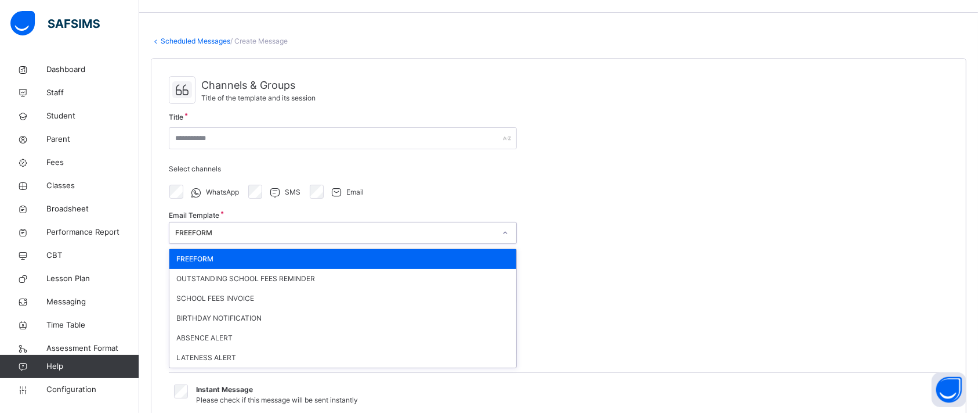
click at [278, 225] on div "FREEFORM" at bounding box center [331, 233] width 325 height 18
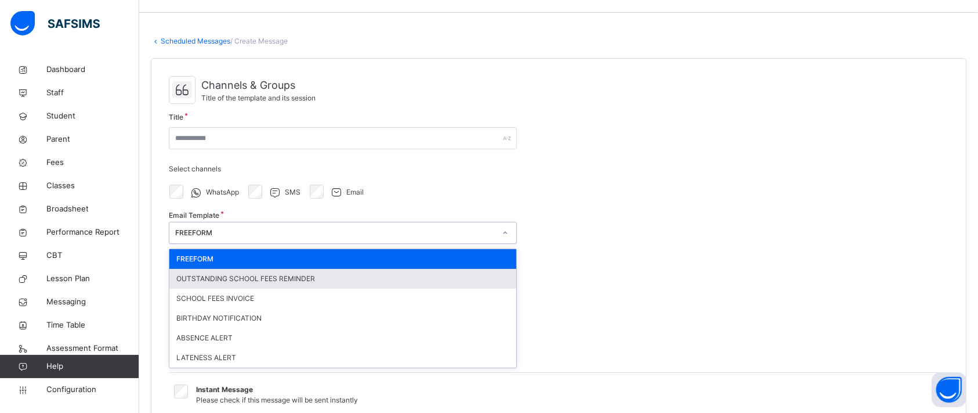
click at [233, 278] on div "OUTSTANDING SCHOOL FEES REMINDER" at bounding box center [342, 279] width 347 height 20
type input "**********"
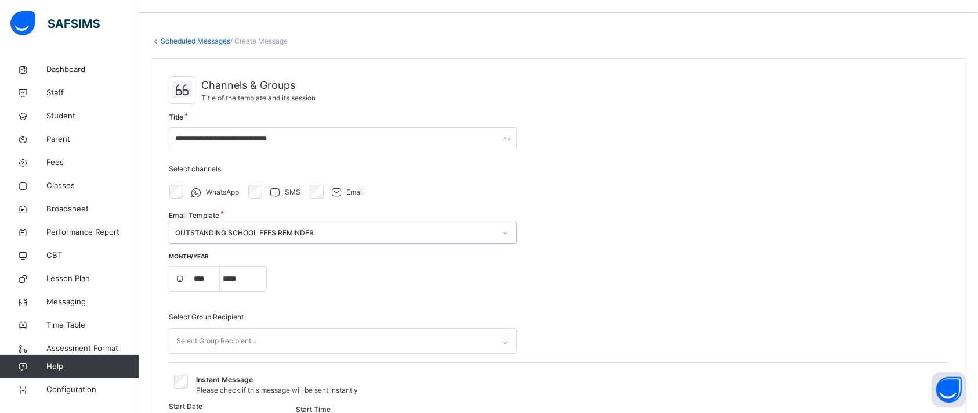
click at [274, 229] on div "OUTSTANDING SCHOOL FEES REMINDER" at bounding box center [335, 232] width 320 height 10
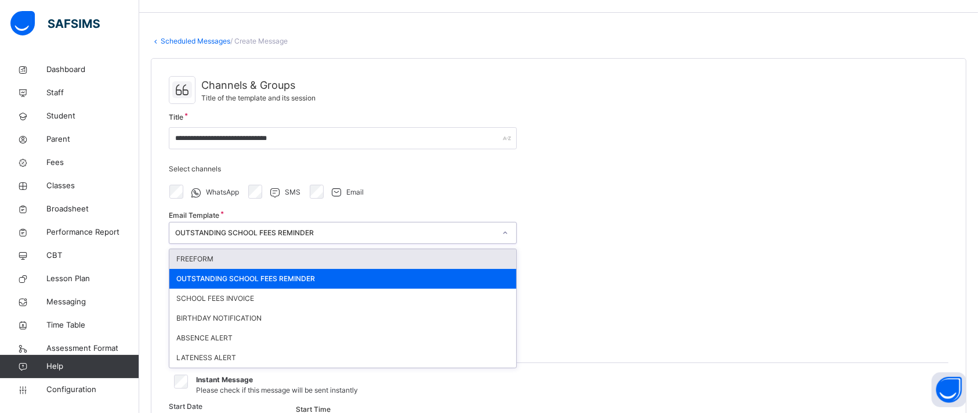
select select "****"
select select "*"
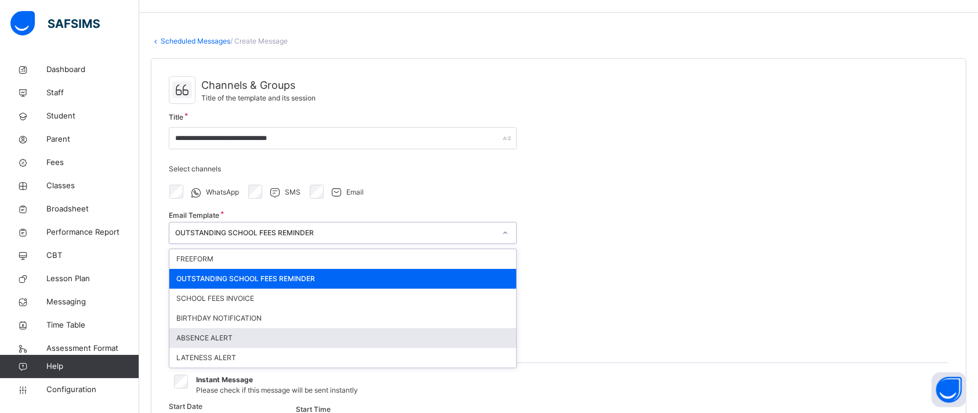
click at [202, 341] on div "ABSENCE ALERT" at bounding box center [342, 338] width 347 height 20
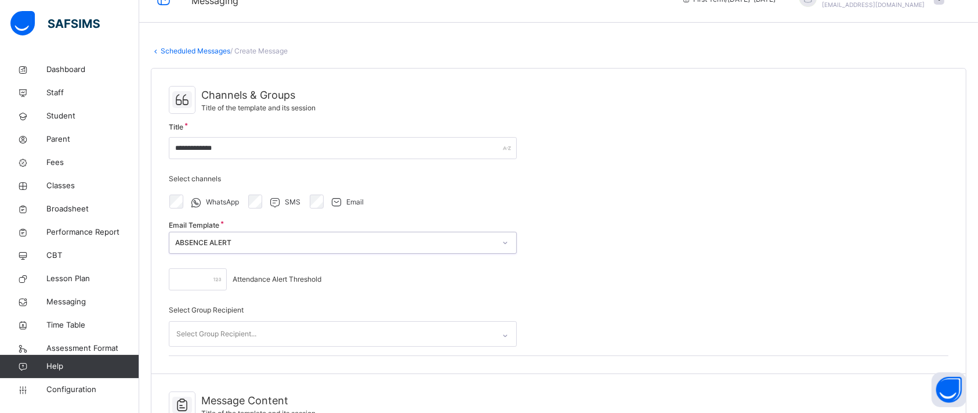
scroll to position [0, 0]
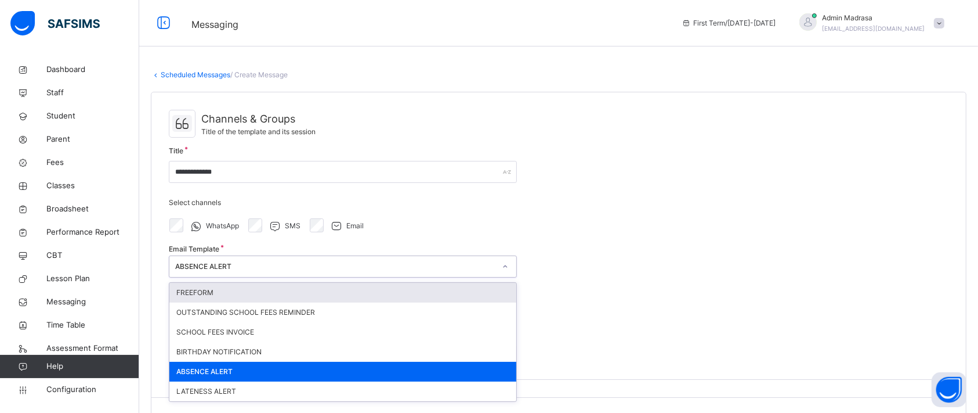
click at [274, 259] on div "ABSENCE ALERT" at bounding box center [331, 267] width 325 height 18
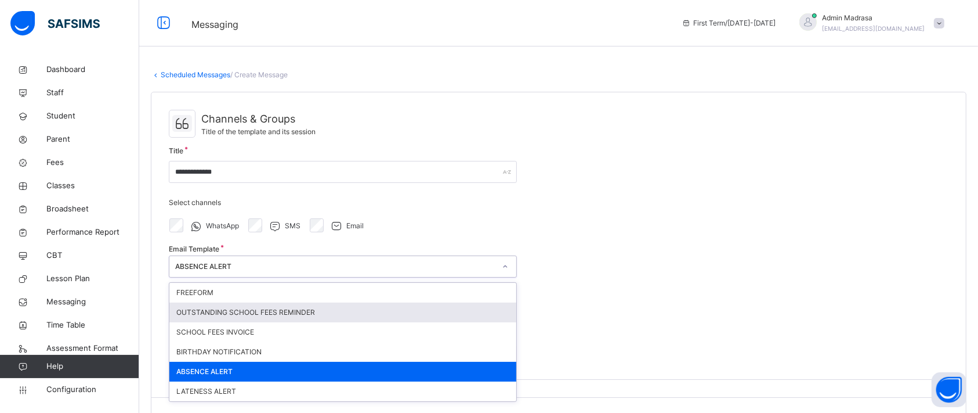
click at [223, 308] on div "OUTSTANDING SCHOOL FEES REMINDER" at bounding box center [342, 312] width 347 height 20
type input "**********"
select select "**"
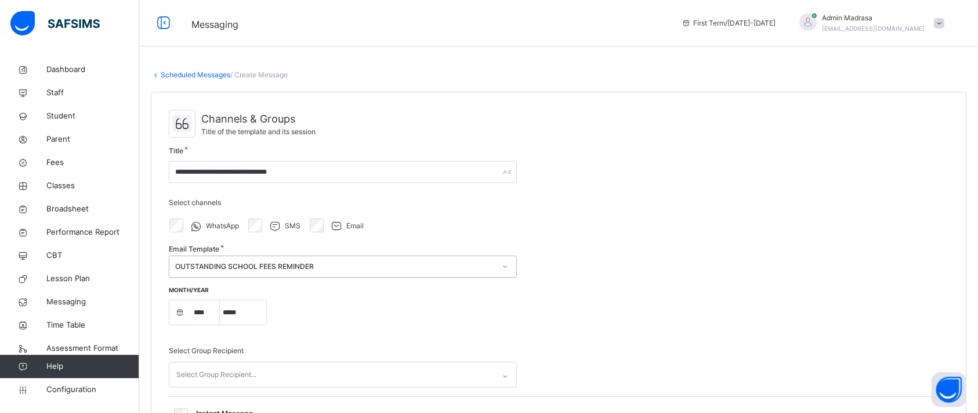
select select "****"
select select "*"
select select "****"
drag, startPoint x: 977, startPoint y: 110, endPoint x: 989, endPoint y: 128, distance: 21.3
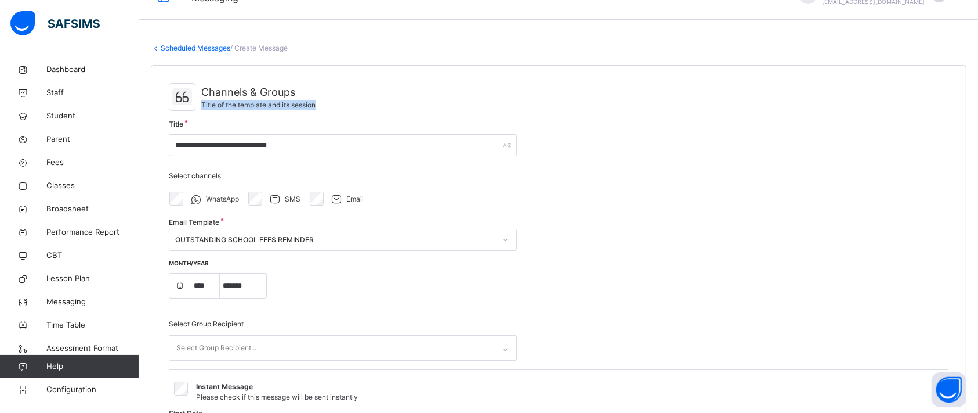
scroll to position [16, 0]
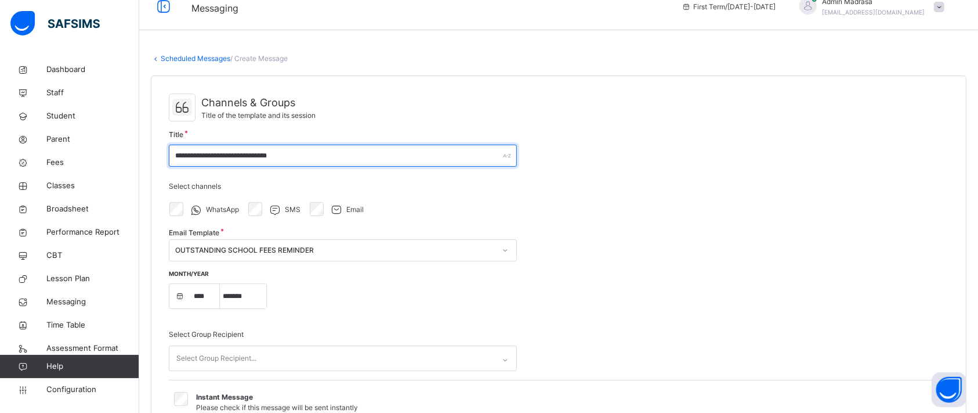
click at [320, 150] on input "**********" at bounding box center [343, 155] width 348 height 22
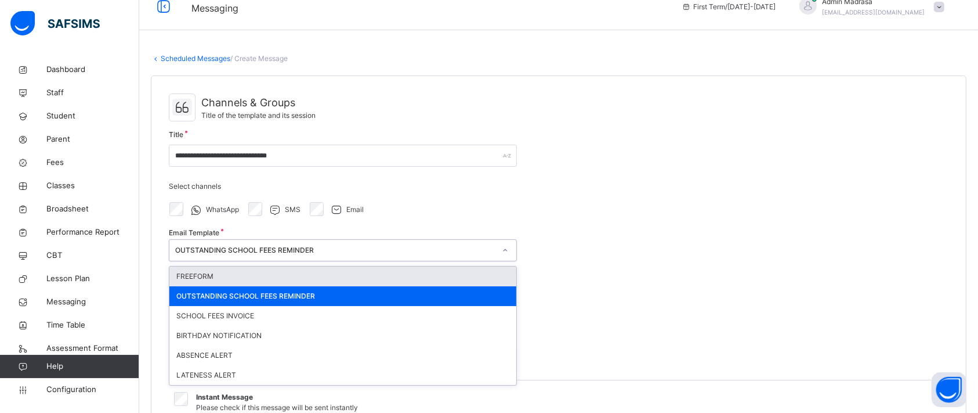
drag, startPoint x: 303, startPoint y: 254, endPoint x: 254, endPoint y: 276, distance: 54.0
click at [254, 261] on div "option OUTSTANDING SCHOOL FEES REMINDER, selected. option FREEFORM focused, 1 o…" at bounding box center [343, 250] width 348 height 22
click at [254, 276] on div "FREEFORM" at bounding box center [342, 276] width 347 height 20
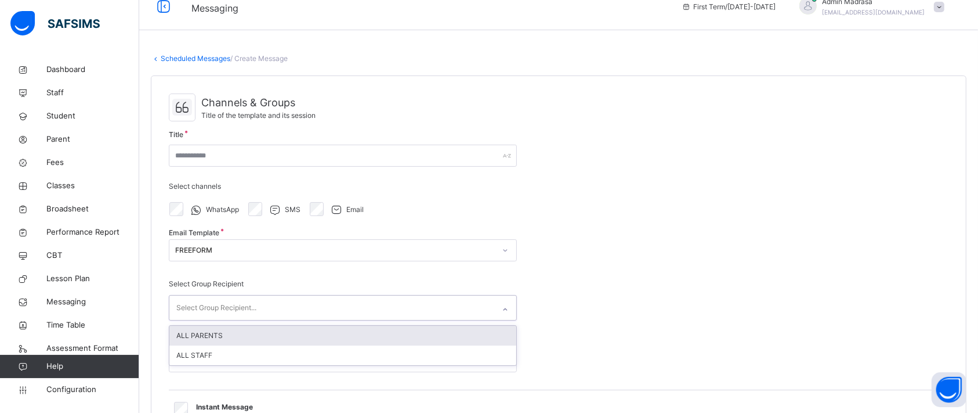
click at [252, 308] on div "Select Group Recipient..." at bounding box center [216, 308] width 80 height 22
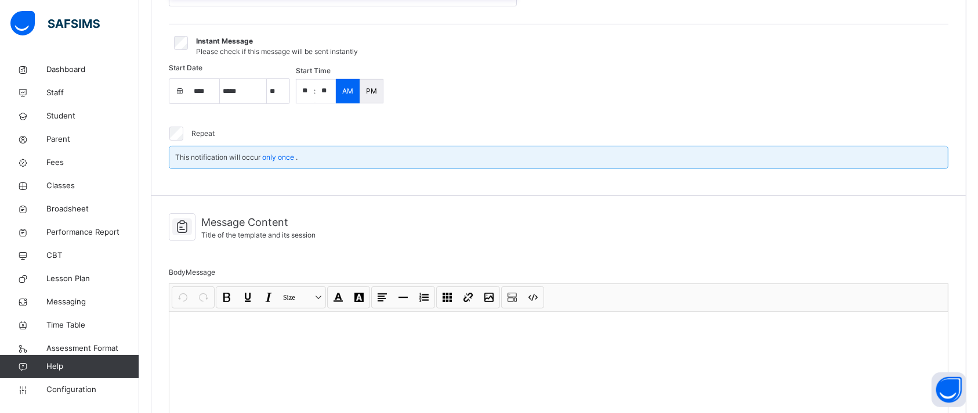
scroll to position [381, 0]
click at [241, 109] on div "Start Date **** **** **** ***** ******* ******** ***** ***** *** **** *** * * *…" at bounding box center [559, 90] width 780 height 46
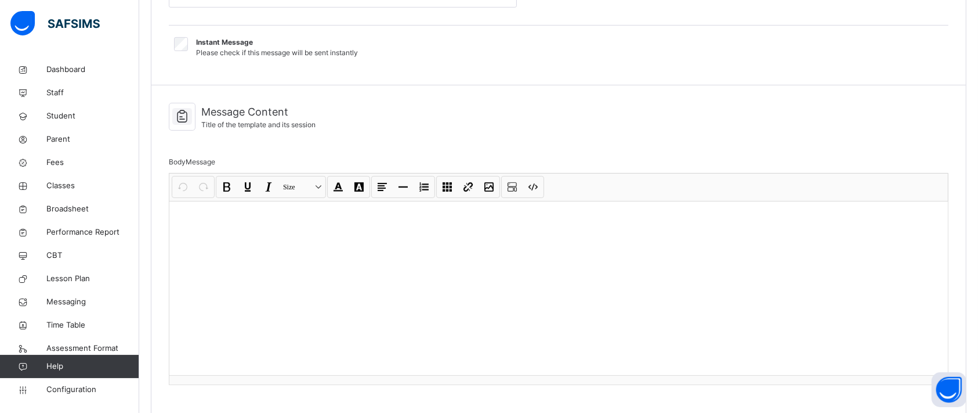
select select "**"
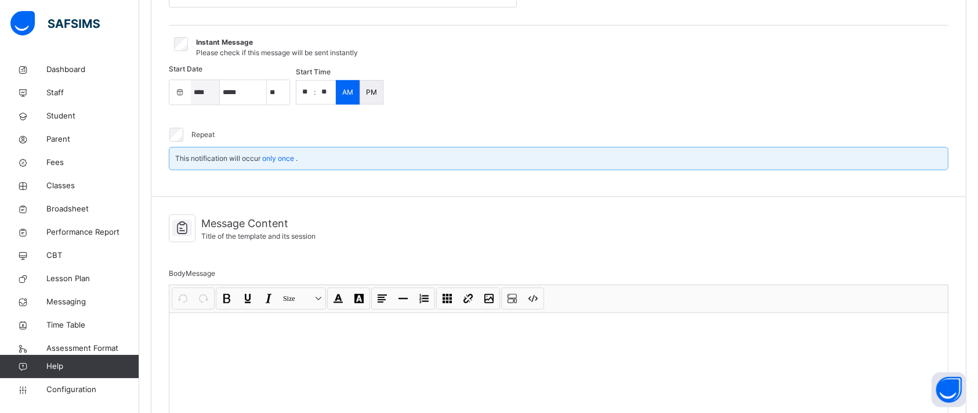
click at [193, 100] on select "****" at bounding box center [205, 92] width 29 height 24
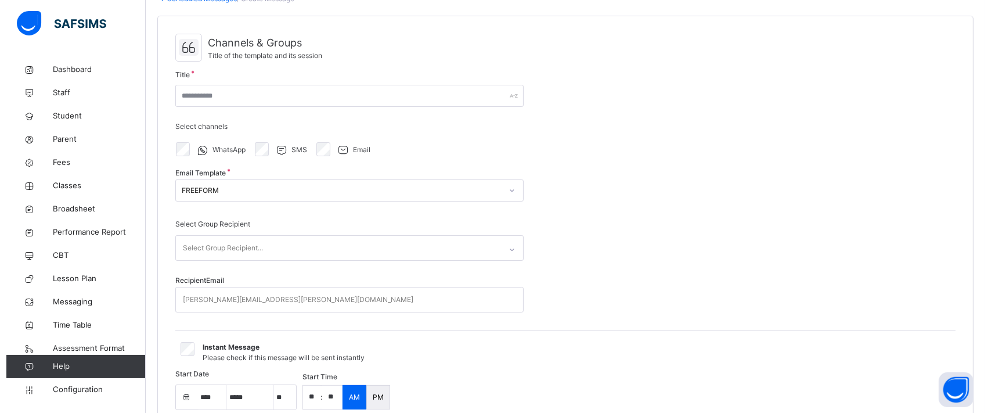
scroll to position [0, 0]
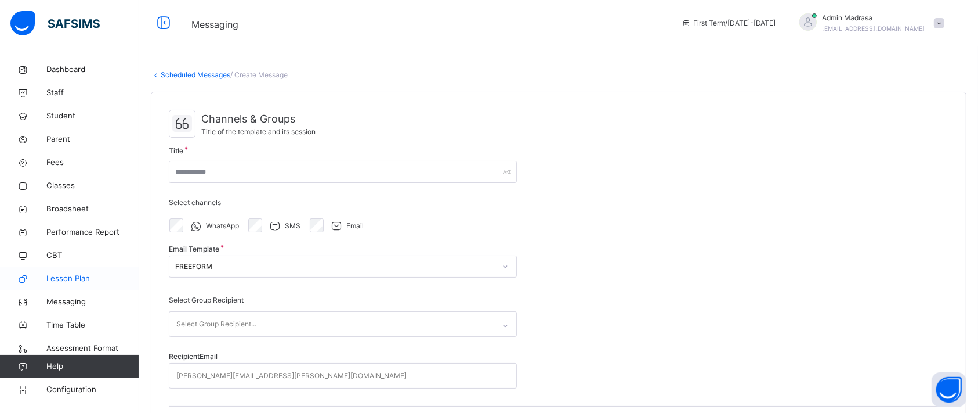
select select "****"
click at [69, 383] on link "Configuration" at bounding box center [69, 389] width 139 height 23
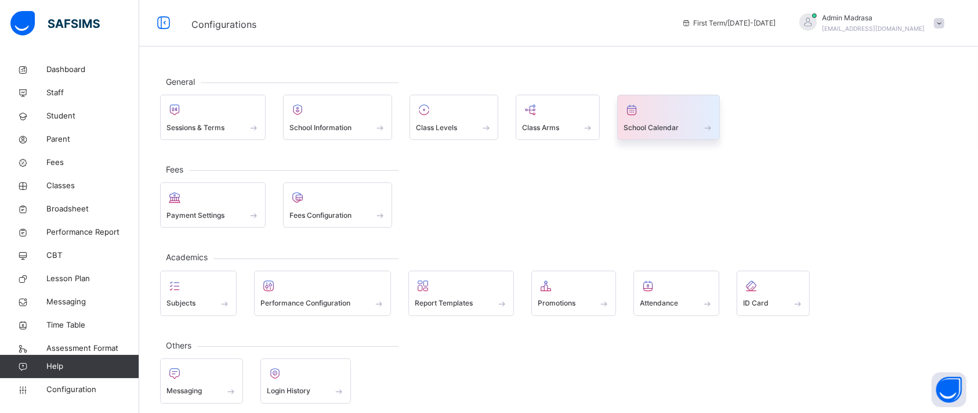
click at [666, 104] on div at bounding box center [669, 109] width 90 height 17
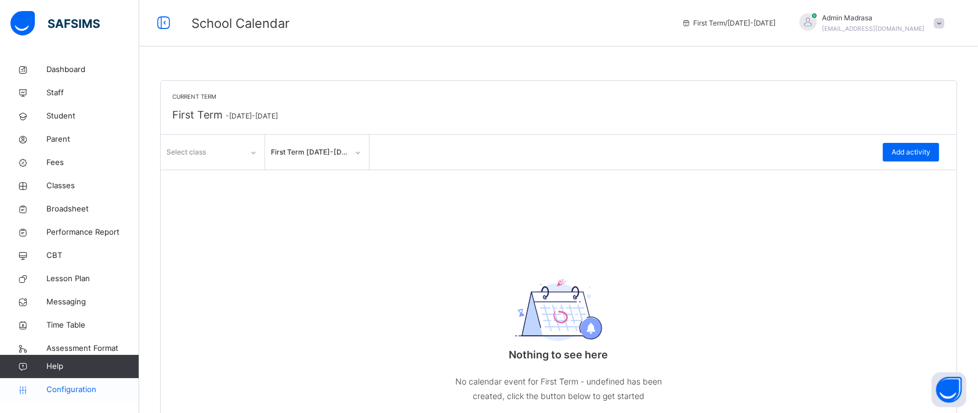
click at [75, 390] on span "Configuration" at bounding box center [92, 390] width 92 height 12
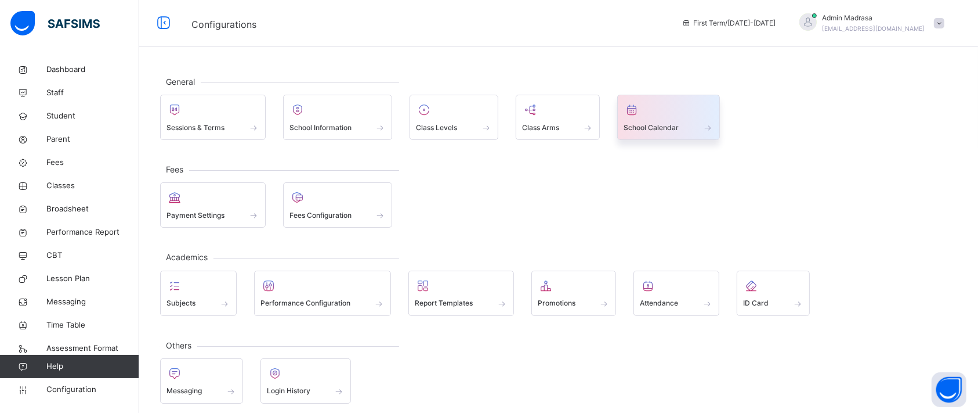
click at [657, 114] on div at bounding box center [669, 109] width 90 height 17
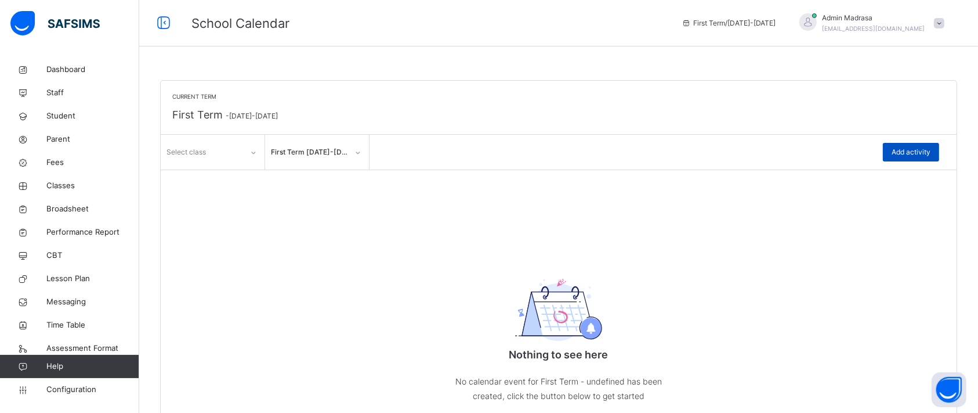
click at [916, 154] on span "Add activity" at bounding box center [911, 152] width 39 height 10
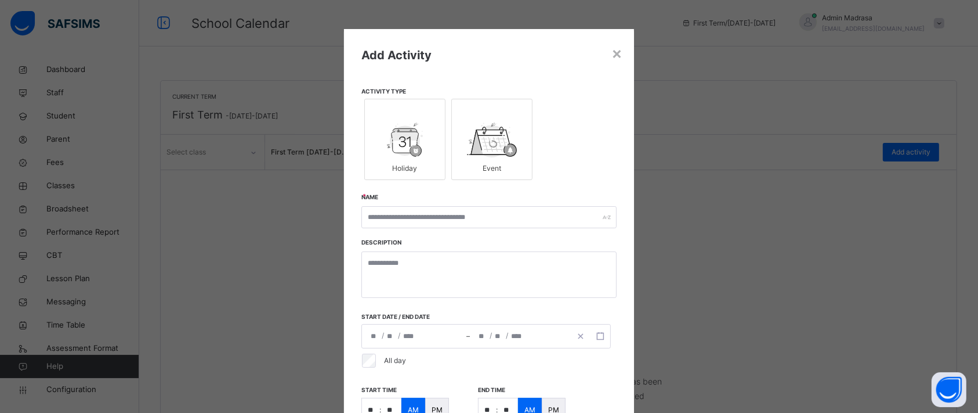
click at [497, 133] on img at bounding box center [491, 139] width 49 height 35
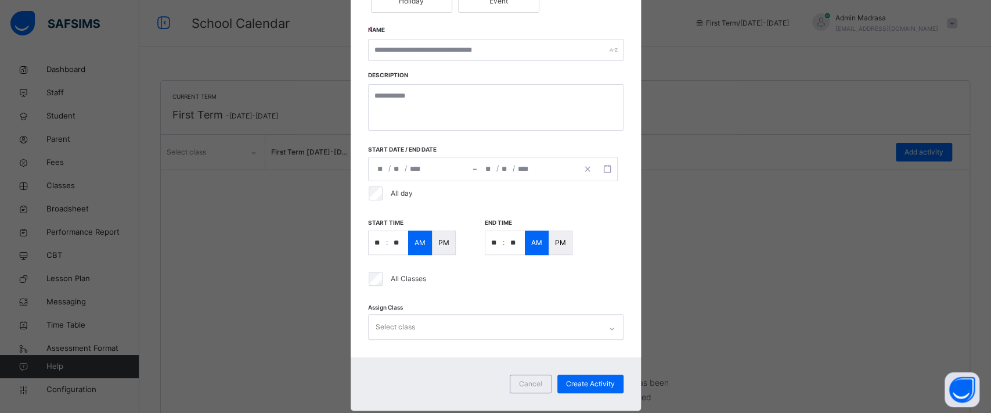
scroll to position [197, 0]
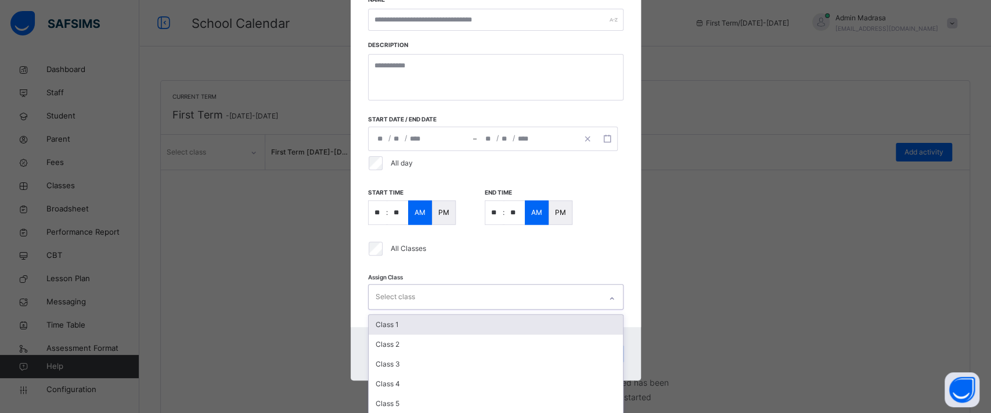
click at [411, 309] on div "option Class 1 focused, 1 of 5. 5 results available. Use Up and Down to choose …" at bounding box center [495, 297] width 255 height 26
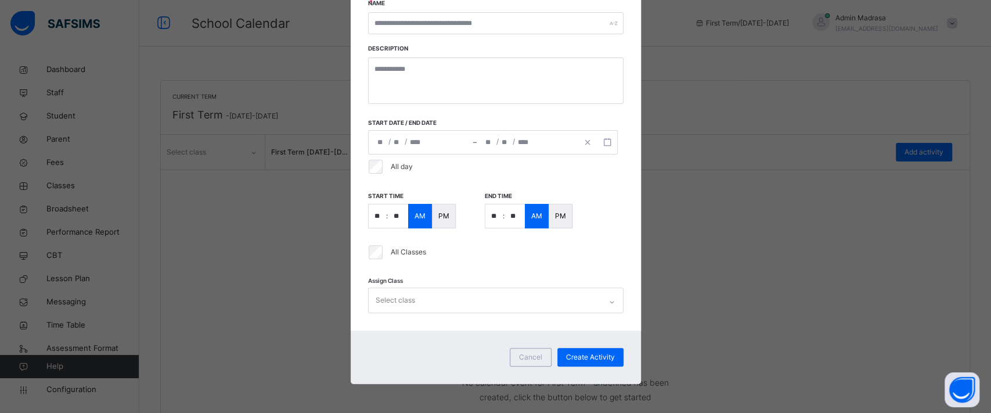
scroll to position [193, 0]
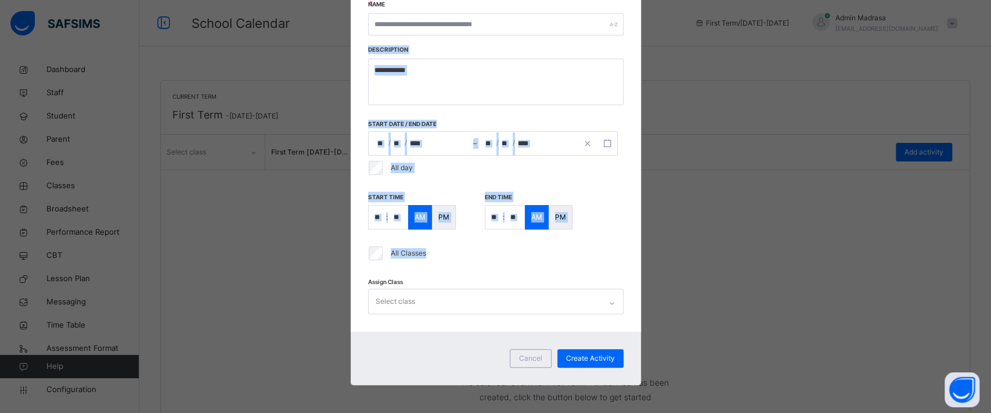
drag, startPoint x: 456, startPoint y: 244, endPoint x: 410, endPoint y: 48, distance: 201.4
click at [410, 48] on div "**********" at bounding box center [496, 83] width 290 height 495
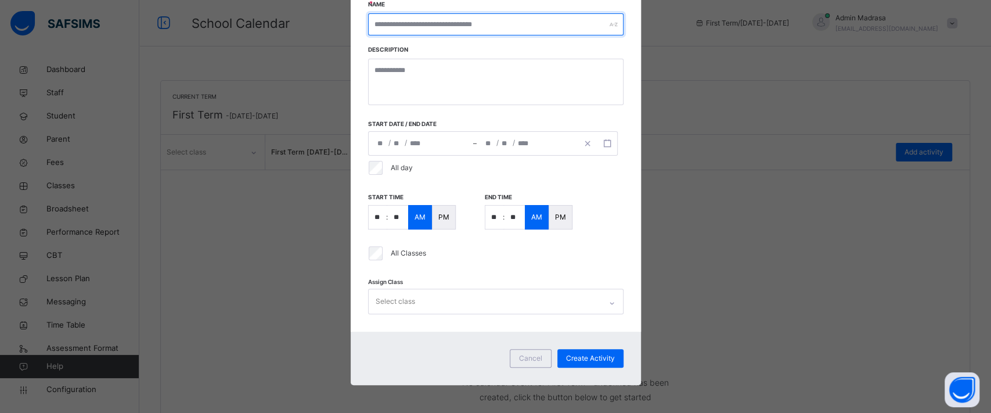
click at [450, 26] on input "text" at bounding box center [495, 24] width 255 height 22
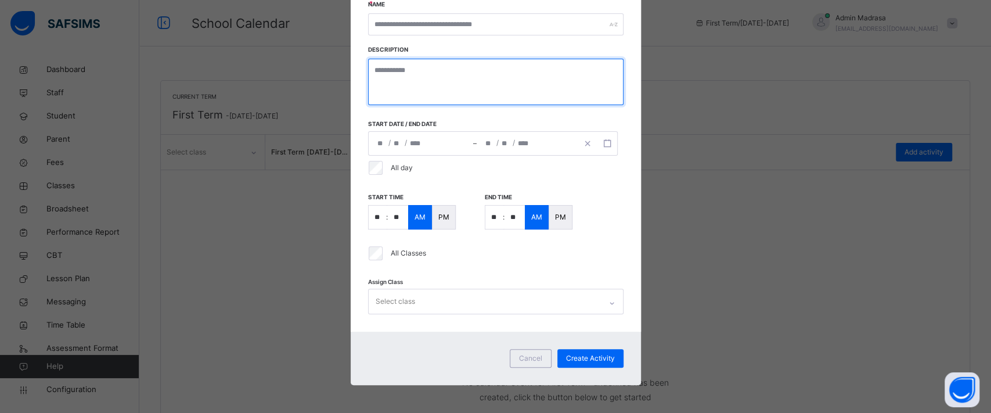
click at [394, 72] on textarea at bounding box center [495, 82] width 255 height 46
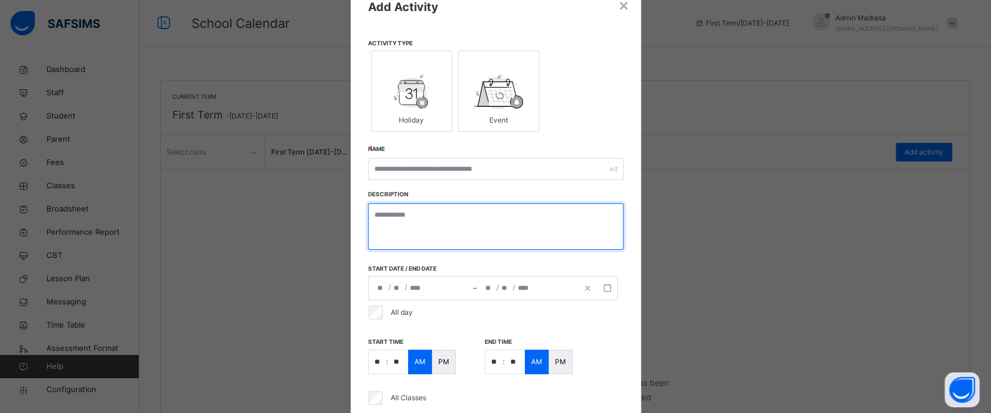
scroll to position [5, 0]
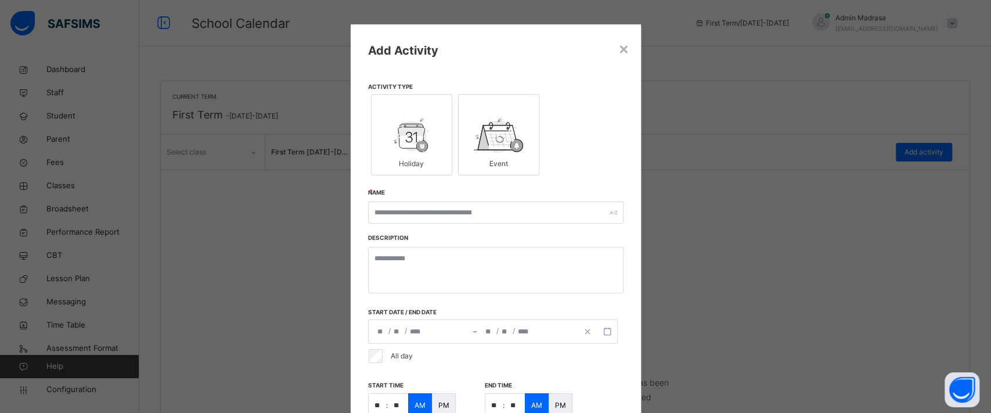
click at [421, 132] on img at bounding box center [411, 135] width 36 height 35
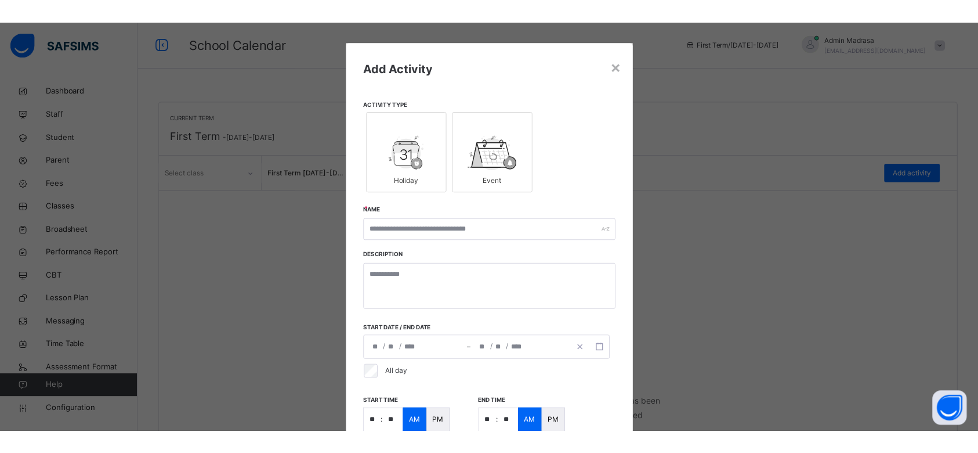
scroll to position [6, 0]
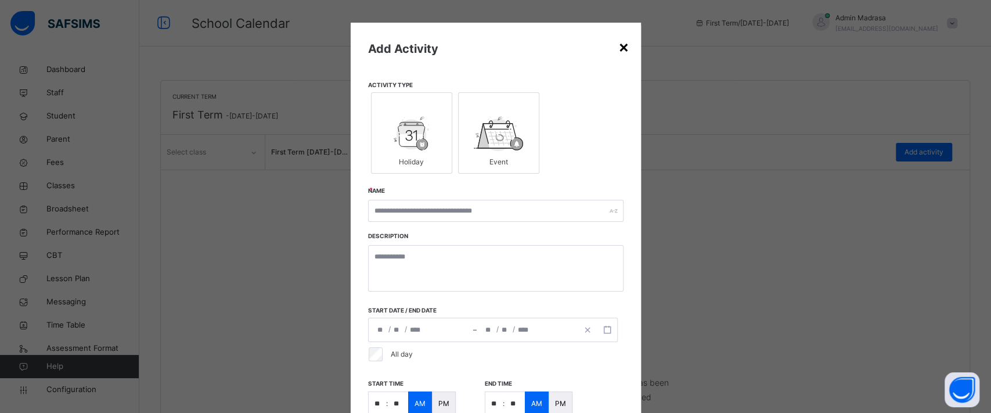
click at [622, 46] on div "×" at bounding box center [623, 46] width 11 height 24
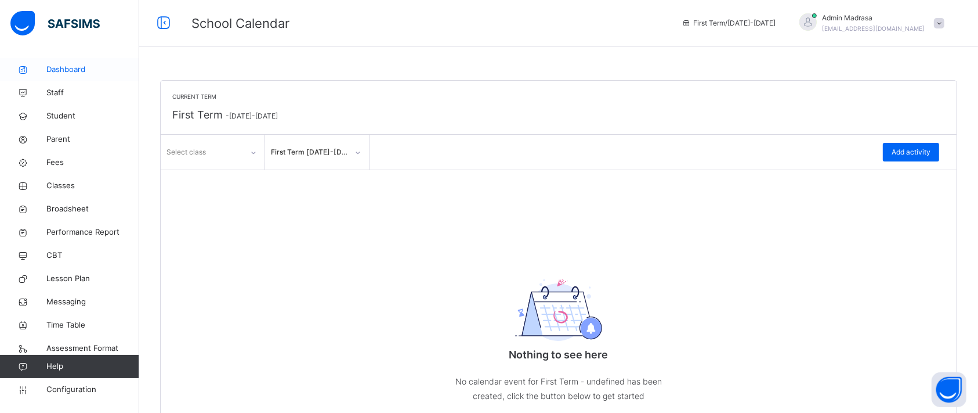
click at [71, 72] on span "Dashboard" at bounding box center [92, 70] width 93 height 12
